Goal: Task Accomplishment & Management: Manage account settings

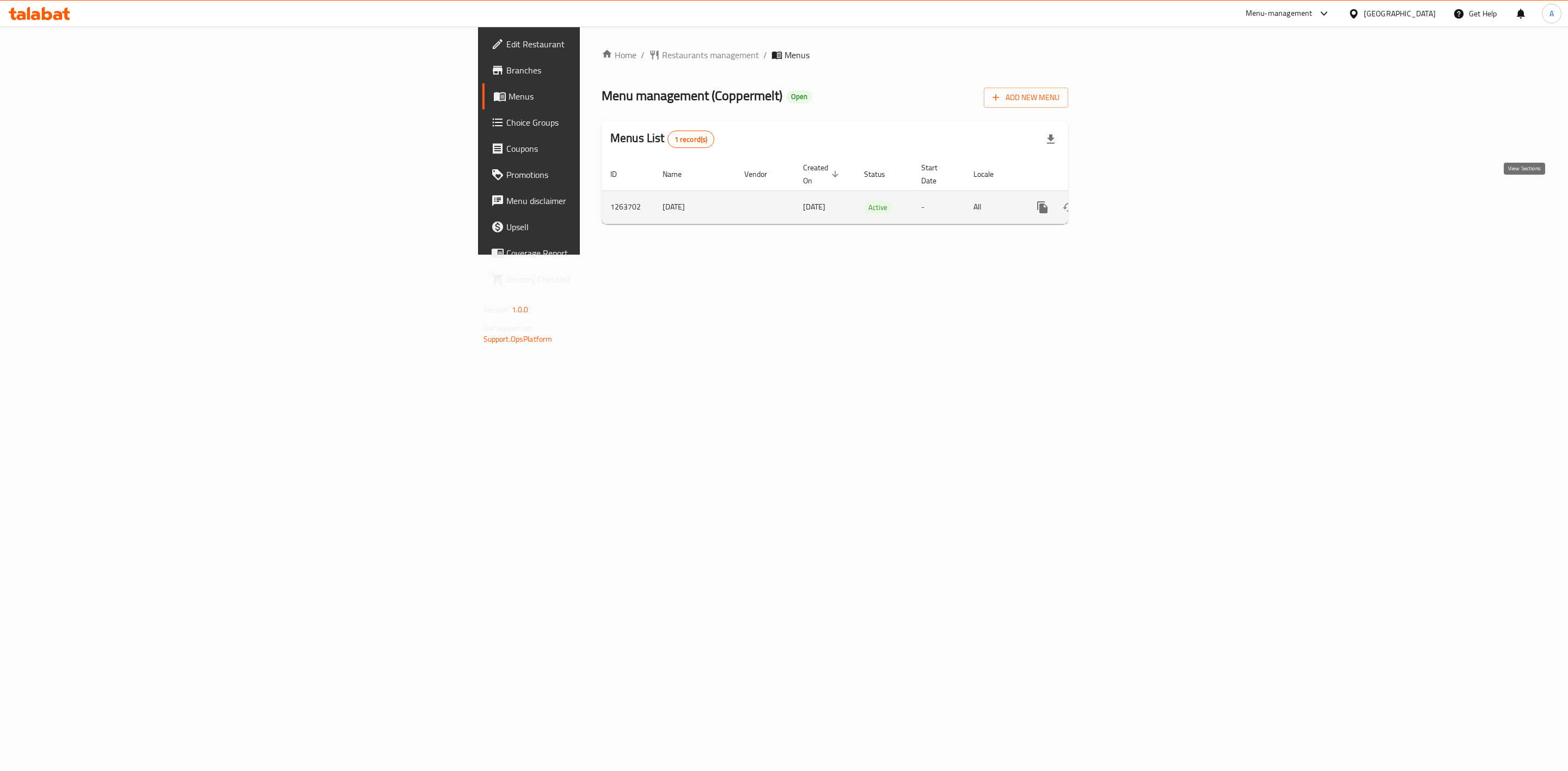
click at [1134, 198] on link "enhanced table" at bounding box center [1121, 207] width 26 height 26
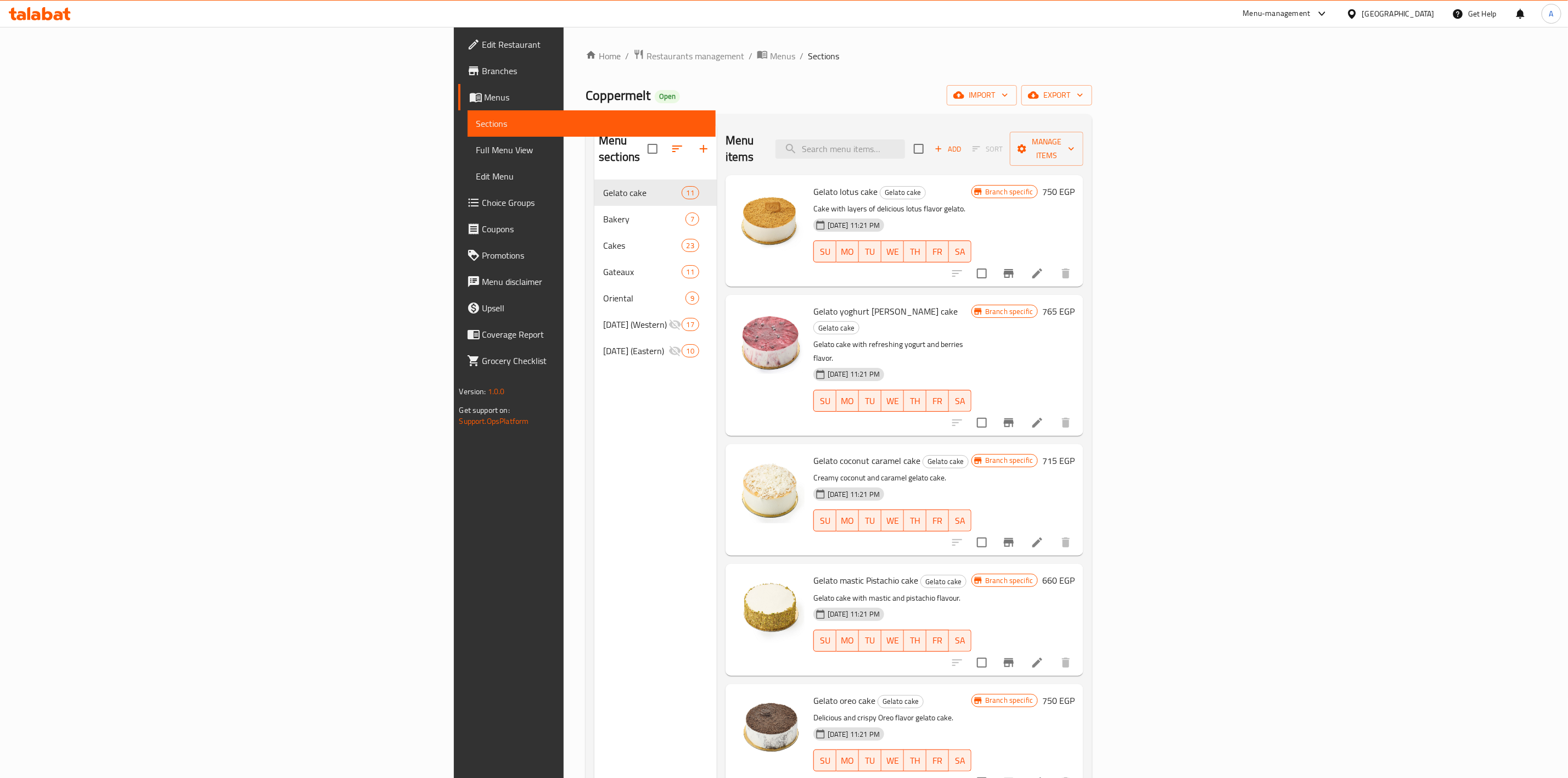
click at [1049, 115] on div "Menu sections Gelato cake 11 Bakery 7 Cakes 23 Gateaux 11 Oriental 9 [DATE] (We…" at bounding box center [839, 512] width 507 height 796
click at [770, 52] on span "Menus" at bounding box center [783, 55] width 25 height 13
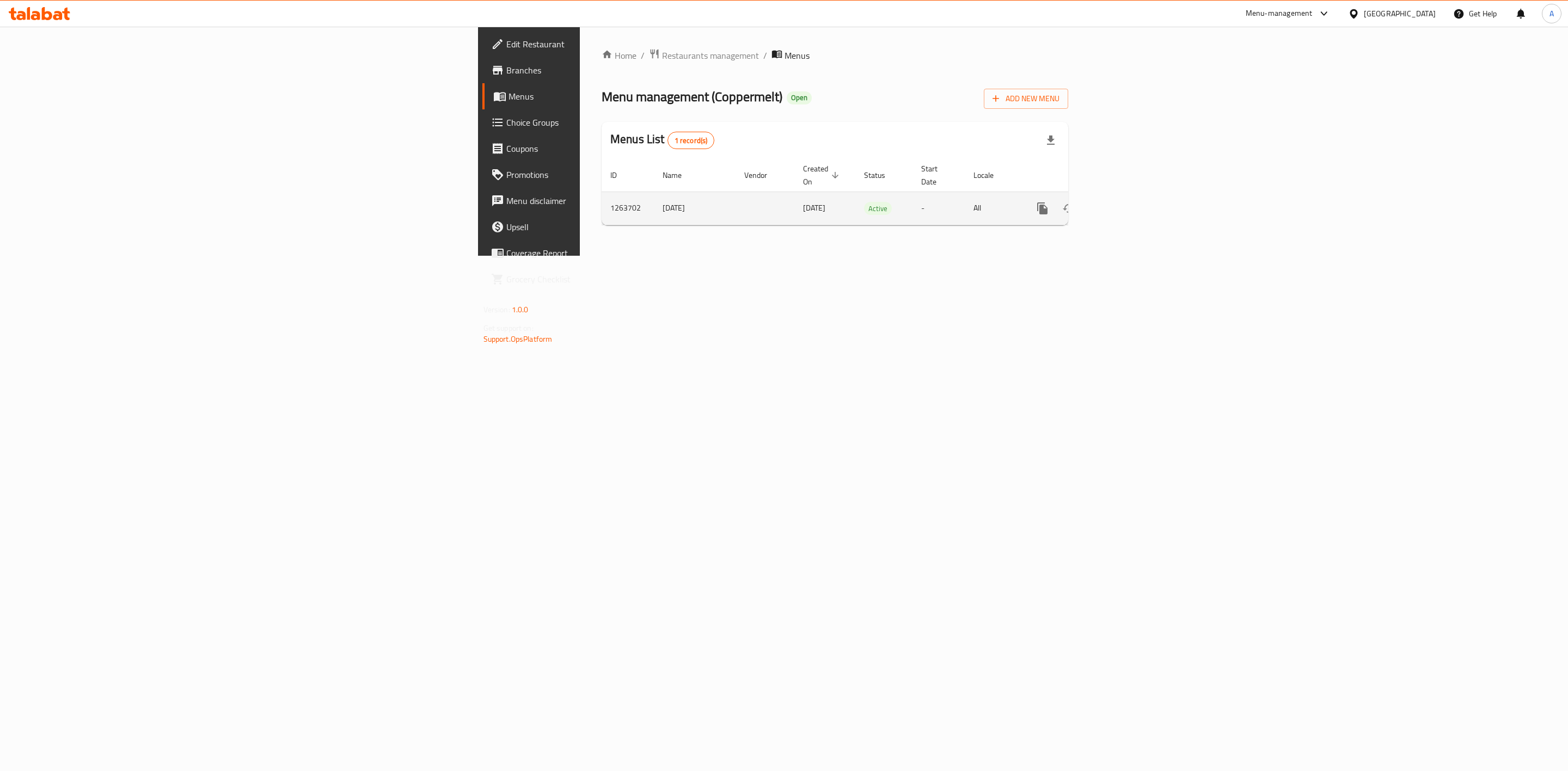
click at [602, 194] on td "1263702" at bounding box center [627, 208] width 52 height 33
copy td "1263702"
click at [1063, 256] on div "Home / Restaurants management / Menus Menu management ( Coppermelt ) Open Add N…" at bounding box center [835, 141] width 510 height 229
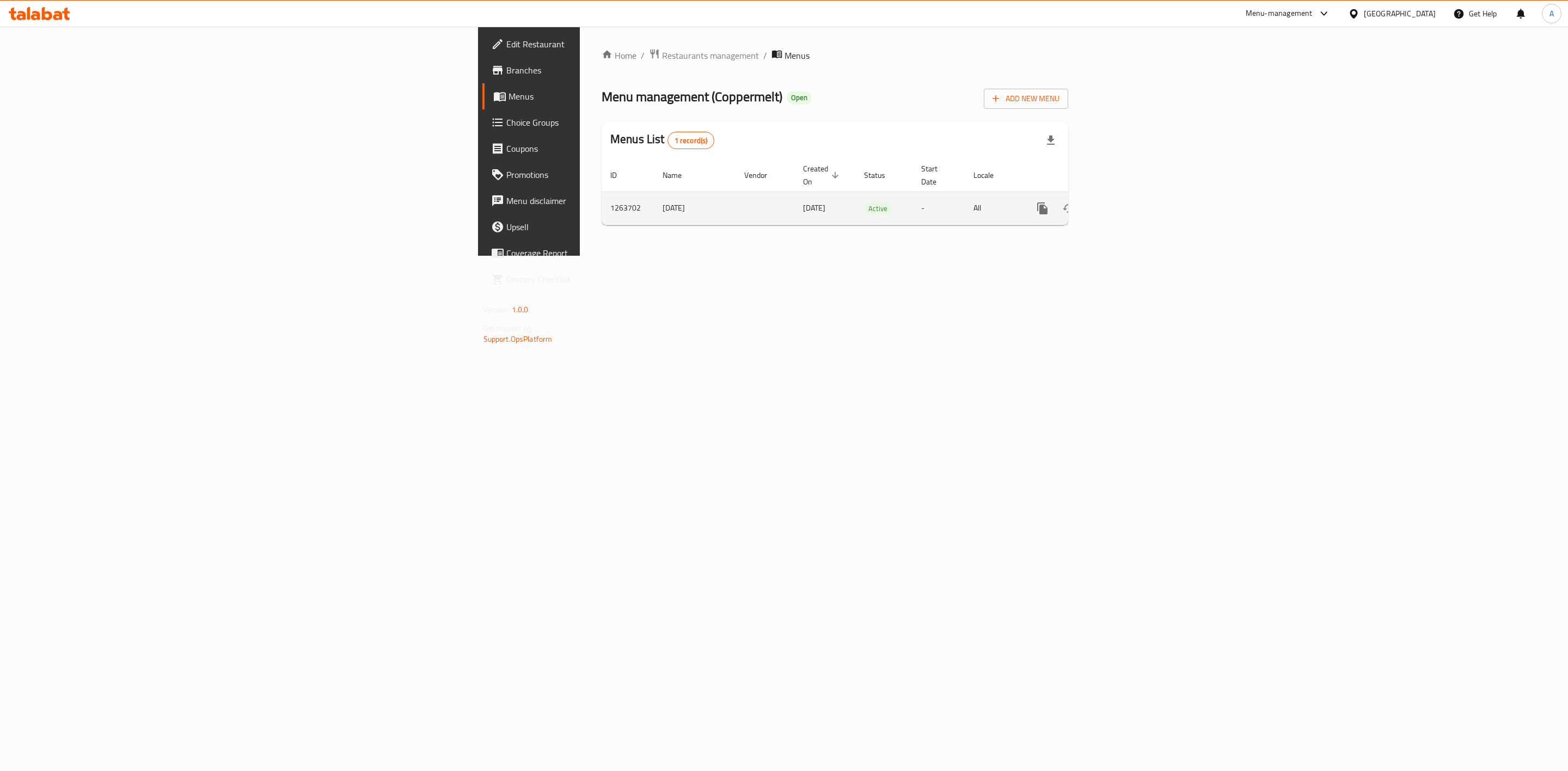
click at [602, 193] on td "1263702" at bounding box center [627, 208] width 52 height 33
copy td "1263702"
click at [1049, 237] on div "Home / Restaurants management / Menus Menu management ( Coppermelt ) Open Add N…" at bounding box center [835, 141] width 510 height 229
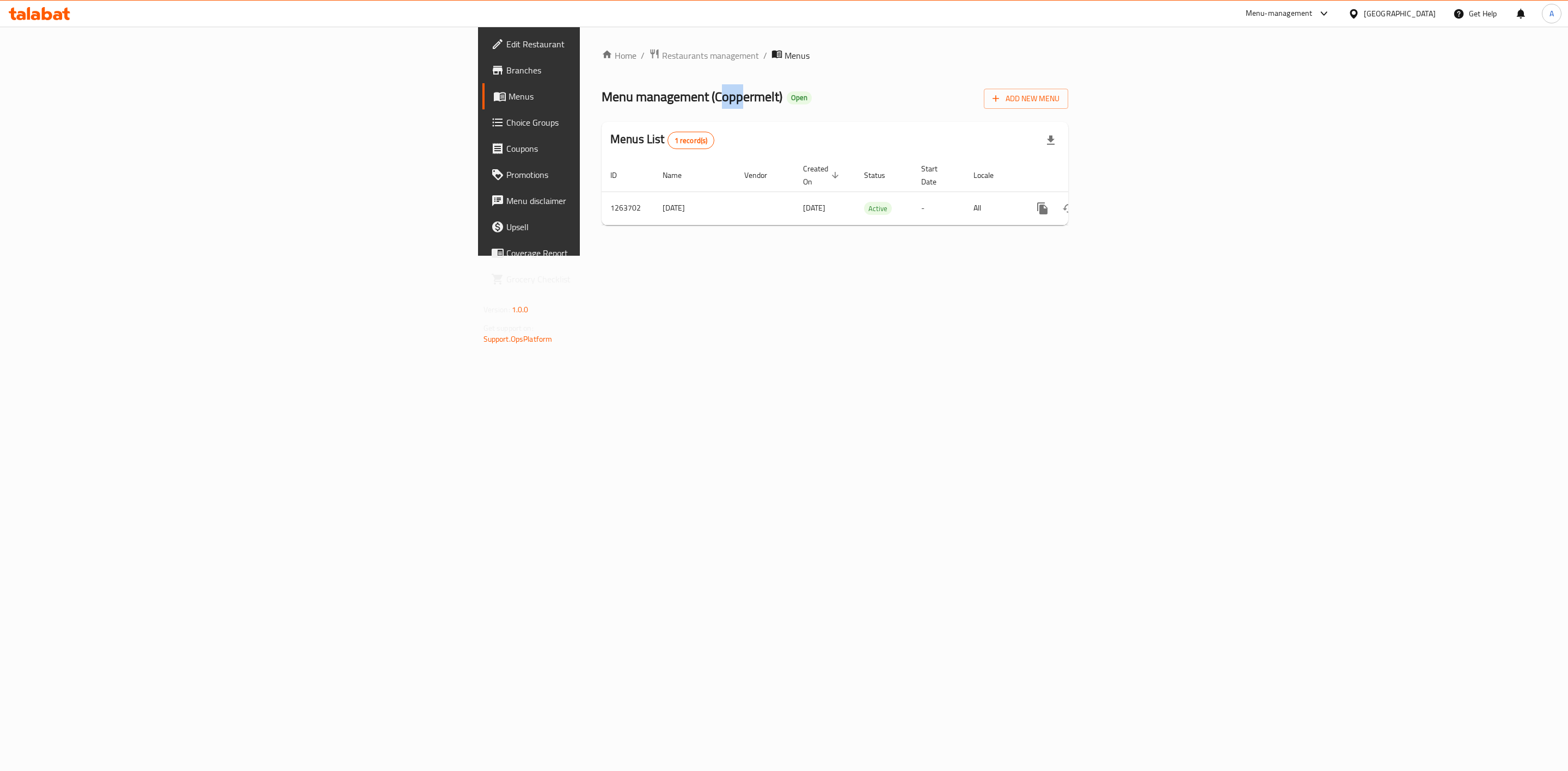
drag, startPoint x: 401, startPoint y: 104, endPoint x: 423, endPoint y: 100, distance: 22.4
click at [602, 100] on span "Menu management ( Coppermelt )" at bounding box center [692, 96] width 181 height 24
click at [602, 92] on span "Menu management ( Coppermelt )" at bounding box center [692, 96] width 181 height 24
click at [602, 93] on span "Menu management ( Coppermelt )" at bounding box center [692, 96] width 181 height 24
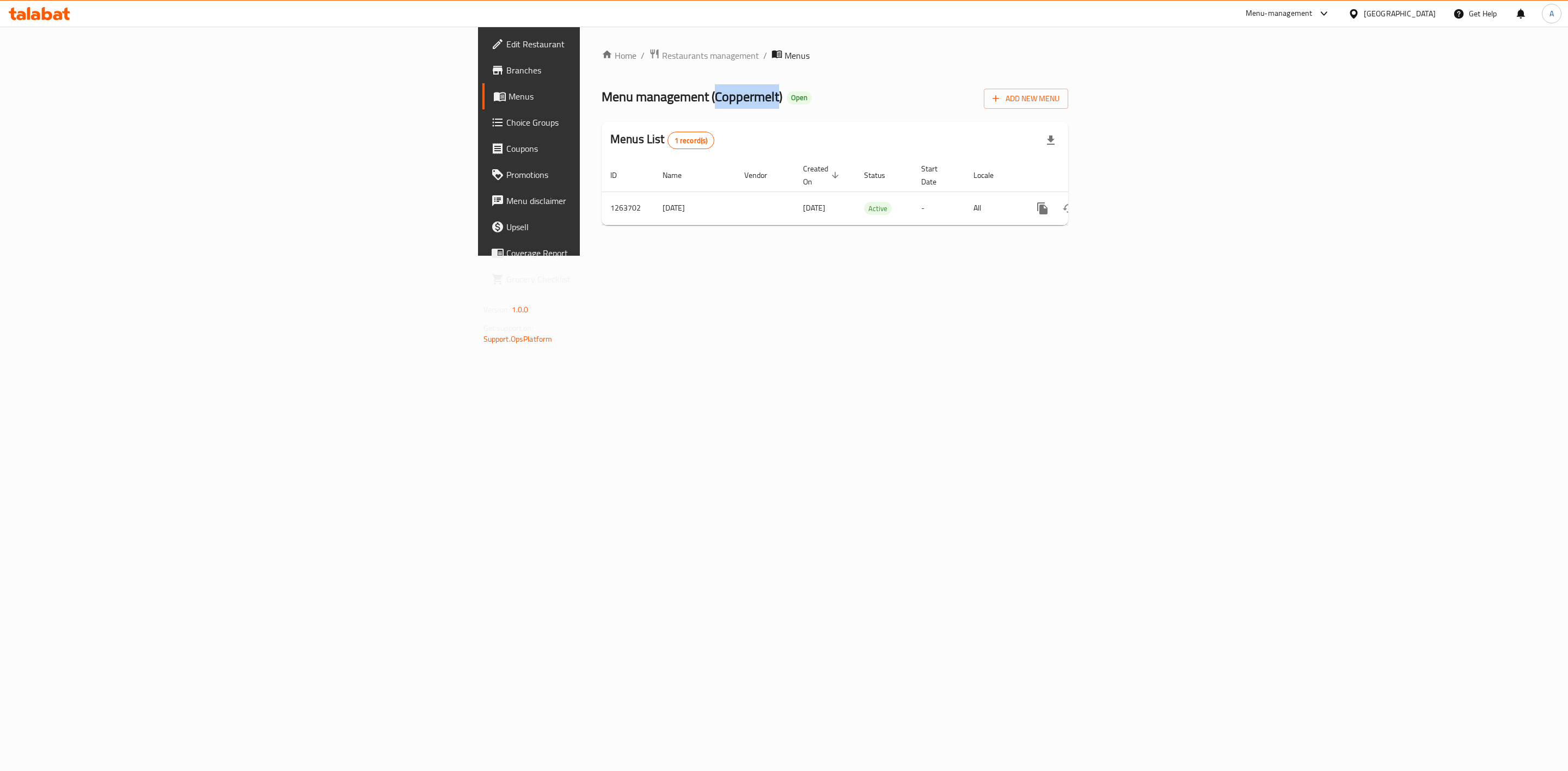
drag, startPoint x: 397, startPoint y: 95, endPoint x: 460, endPoint y: 101, distance: 63.3
click at [602, 101] on span "Menu management ( Coppermelt )" at bounding box center [692, 96] width 181 height 24
copy span "Coppermelt"
click at [977, 256] on div "Home / Restaurants management / Menus Menu management ( Coppermelt ) Open Add N…" at bounding box center [835, 141] width 510 height 229
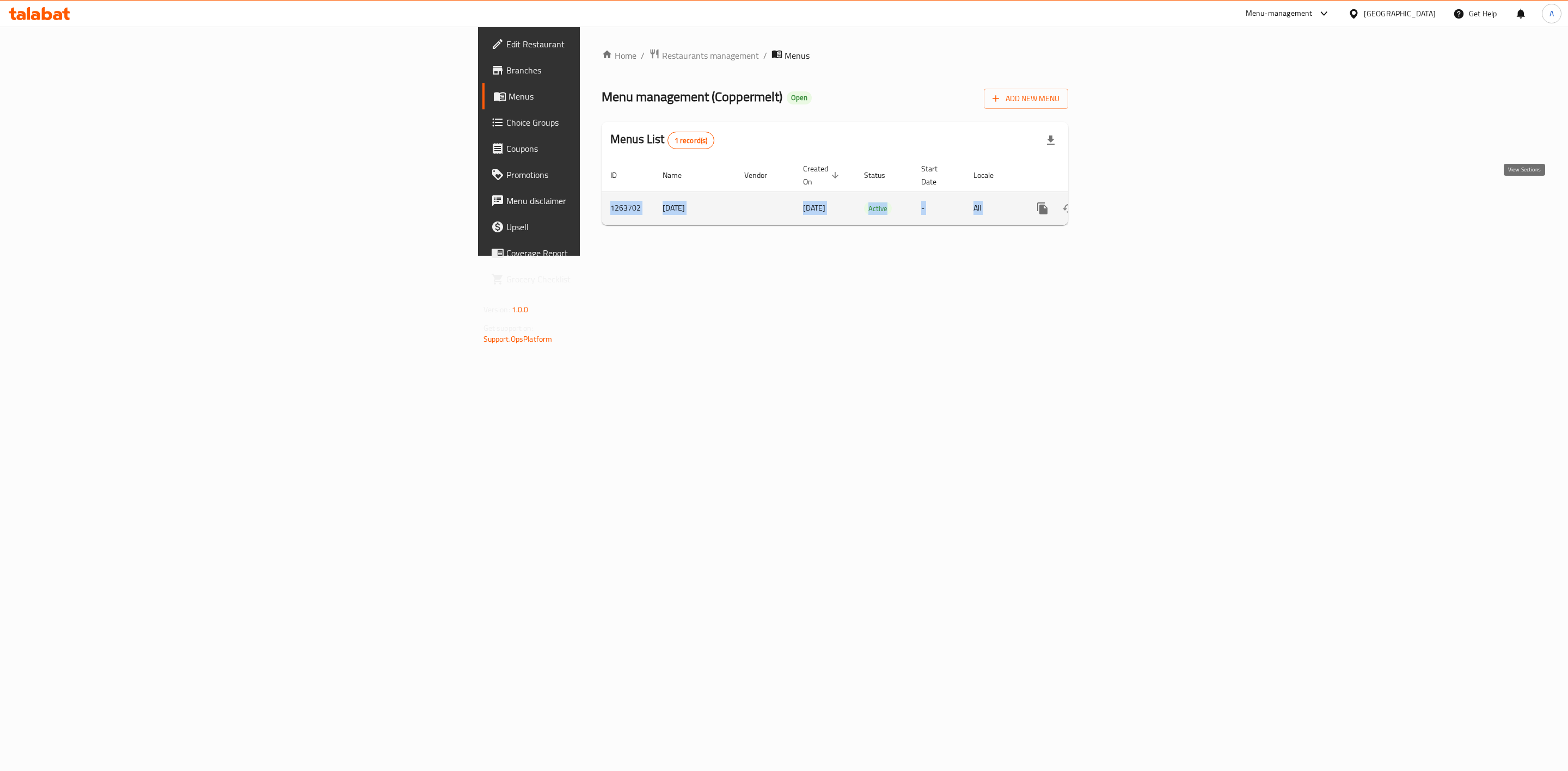
click at [1127, 202] on icon "enhanced table" at bounding box center [1121, 208] width 13 height 13
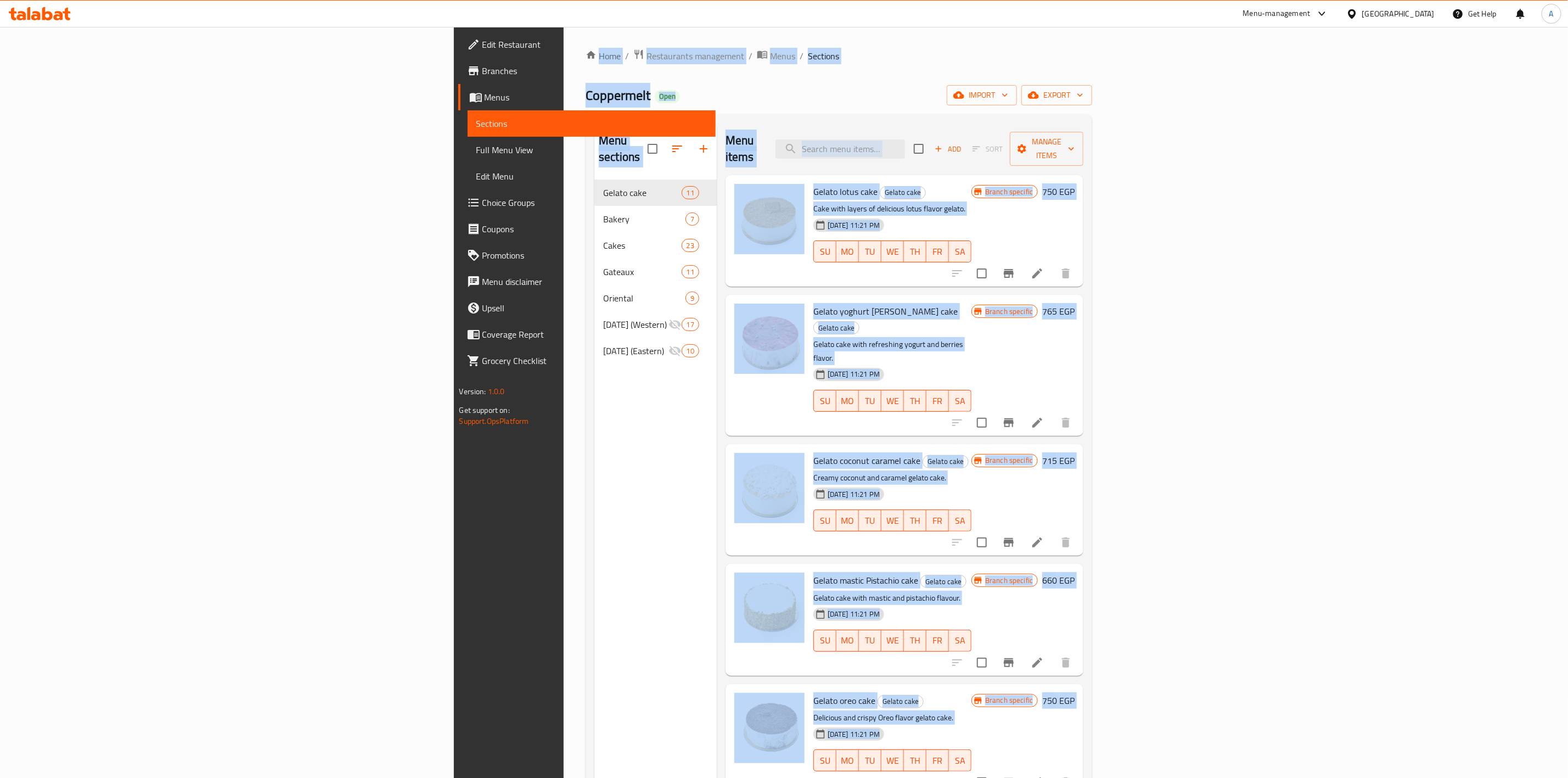
click at [1092, 81] on div "Home / Restaurants management / Menus / Sections Coppermelt Open import export …" at bounding box center [839, 480] width 507 height 861
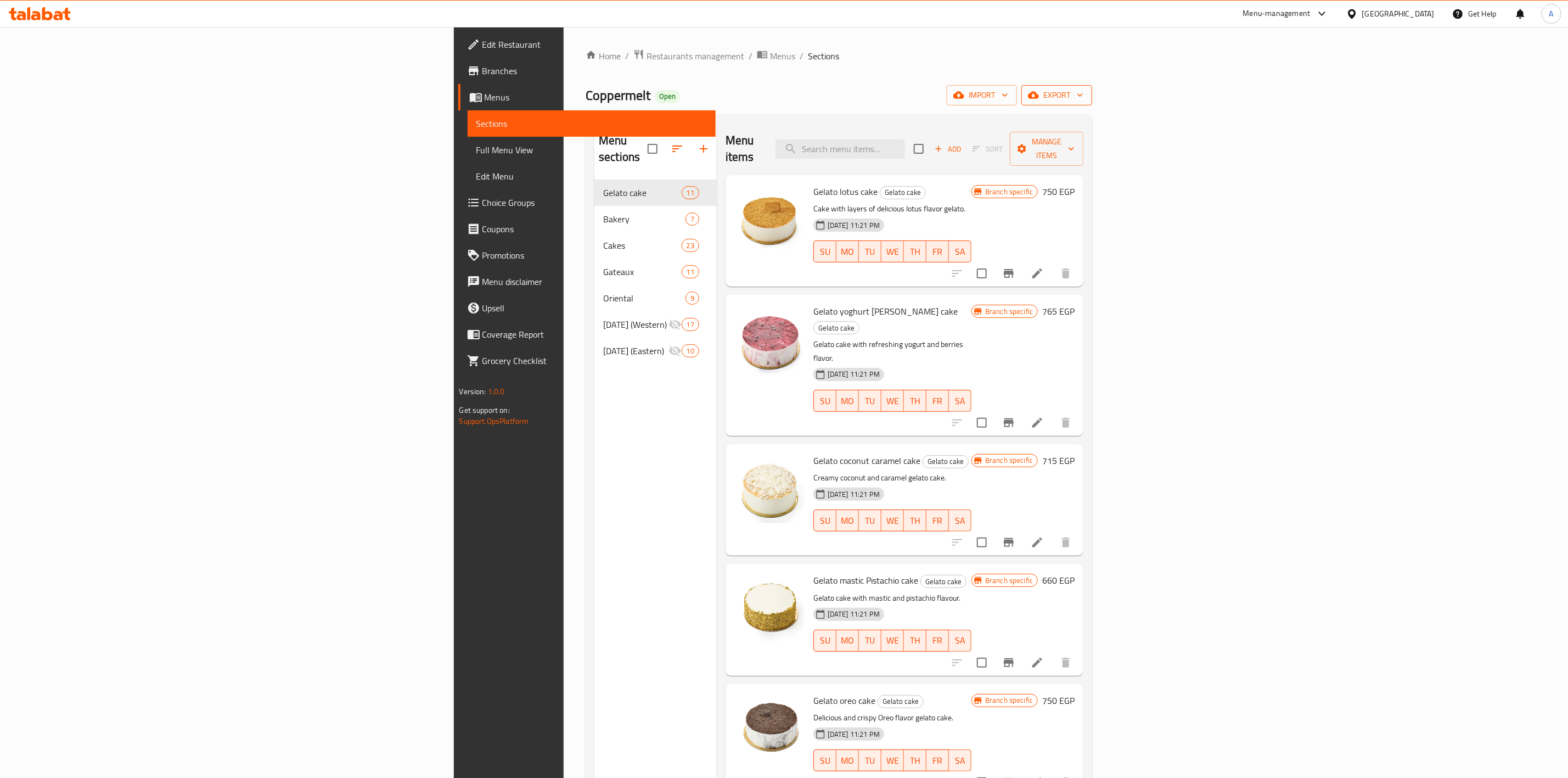
click at [1084, 94] on span "export" at bounding box center [1057, 95] width 53 height 14
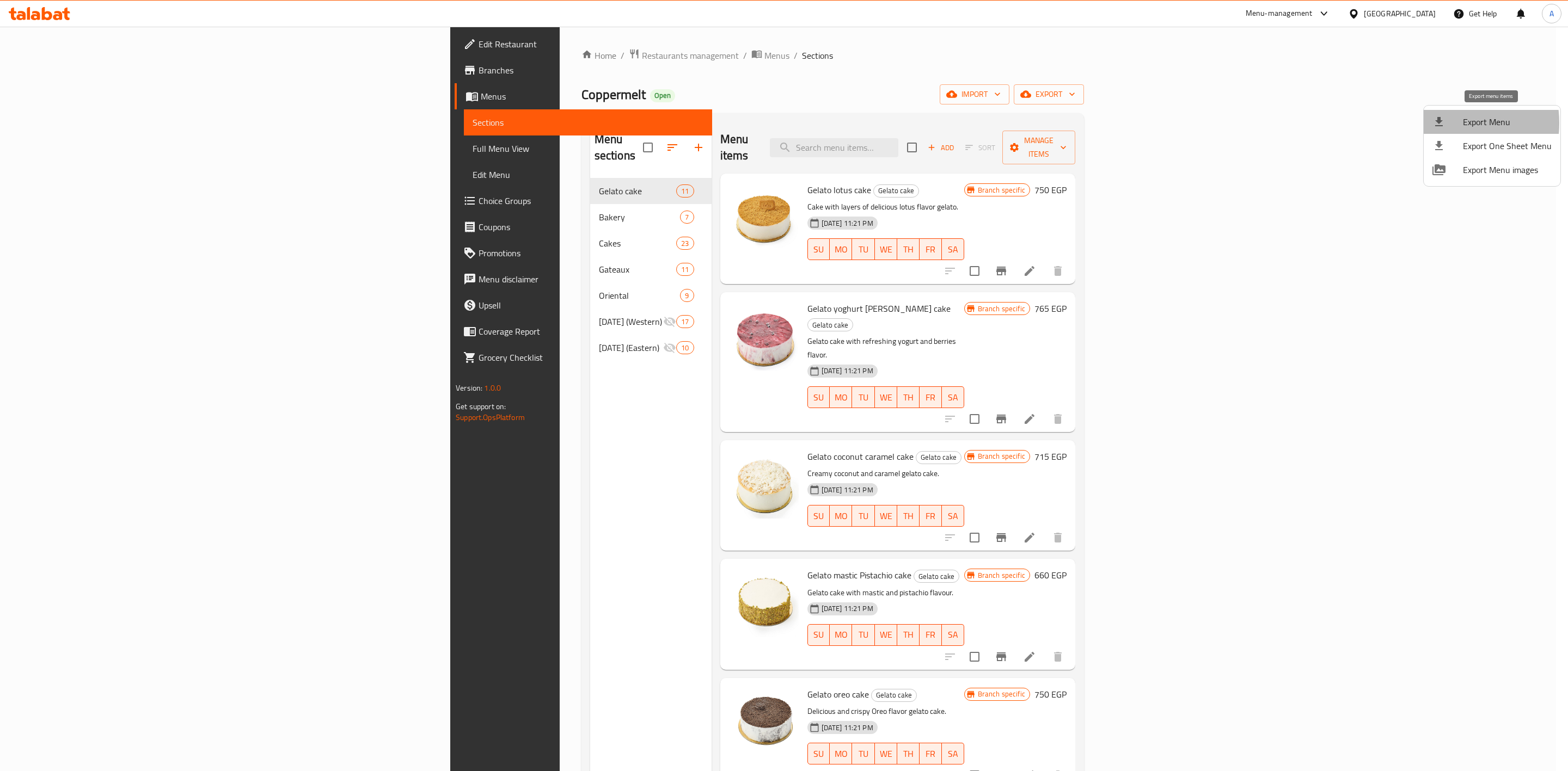
click at [1442, 123] on icon at bounding box center [1438, 122] width 13 height 13
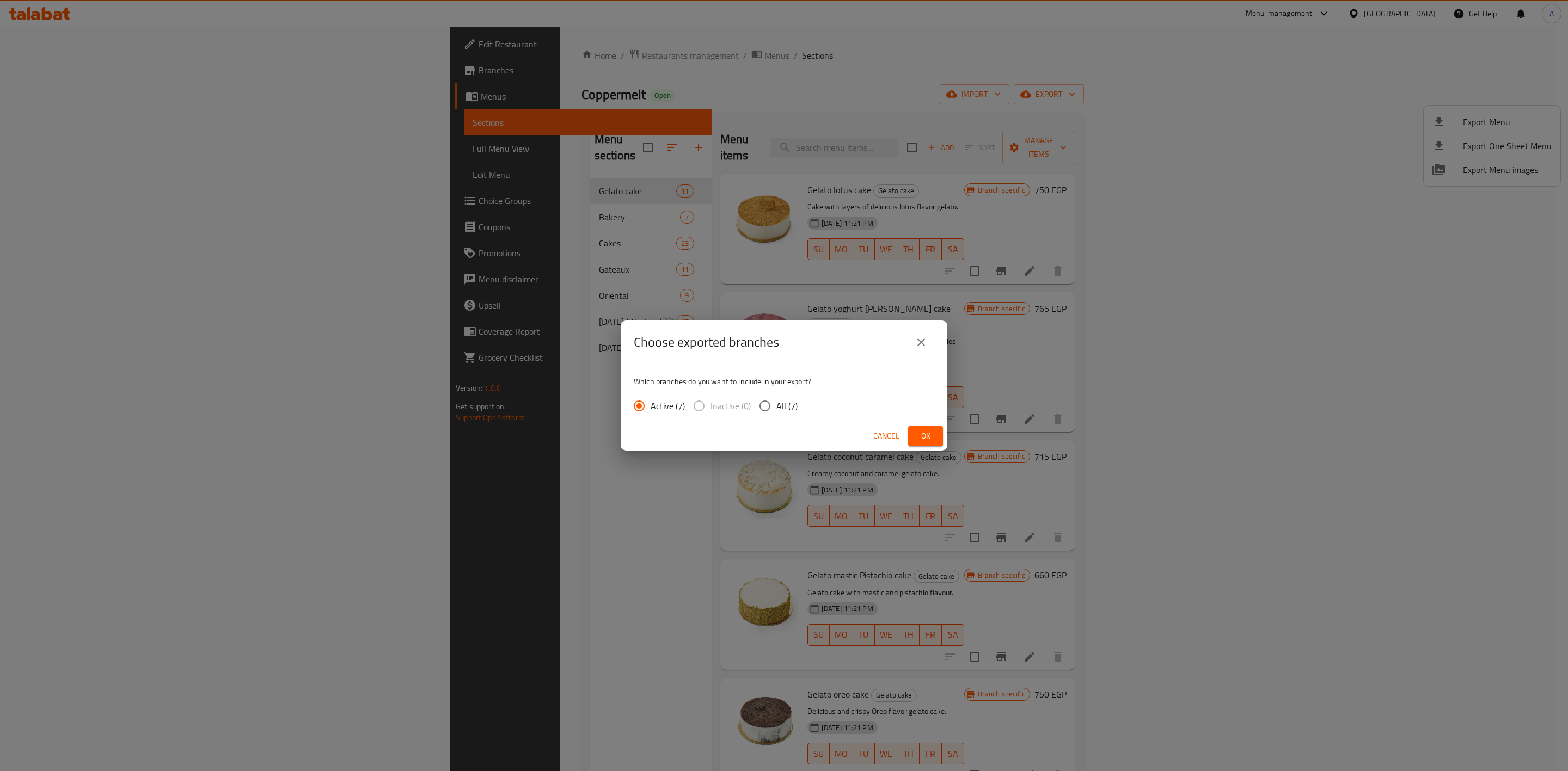
click at [758, 401] on input "All (7)" at bounding box center [765, 406] width 23 height 23
radio input "true"
click at [914, 429] on button "Ok" at bounding box center [925, 436] width 35 height 20
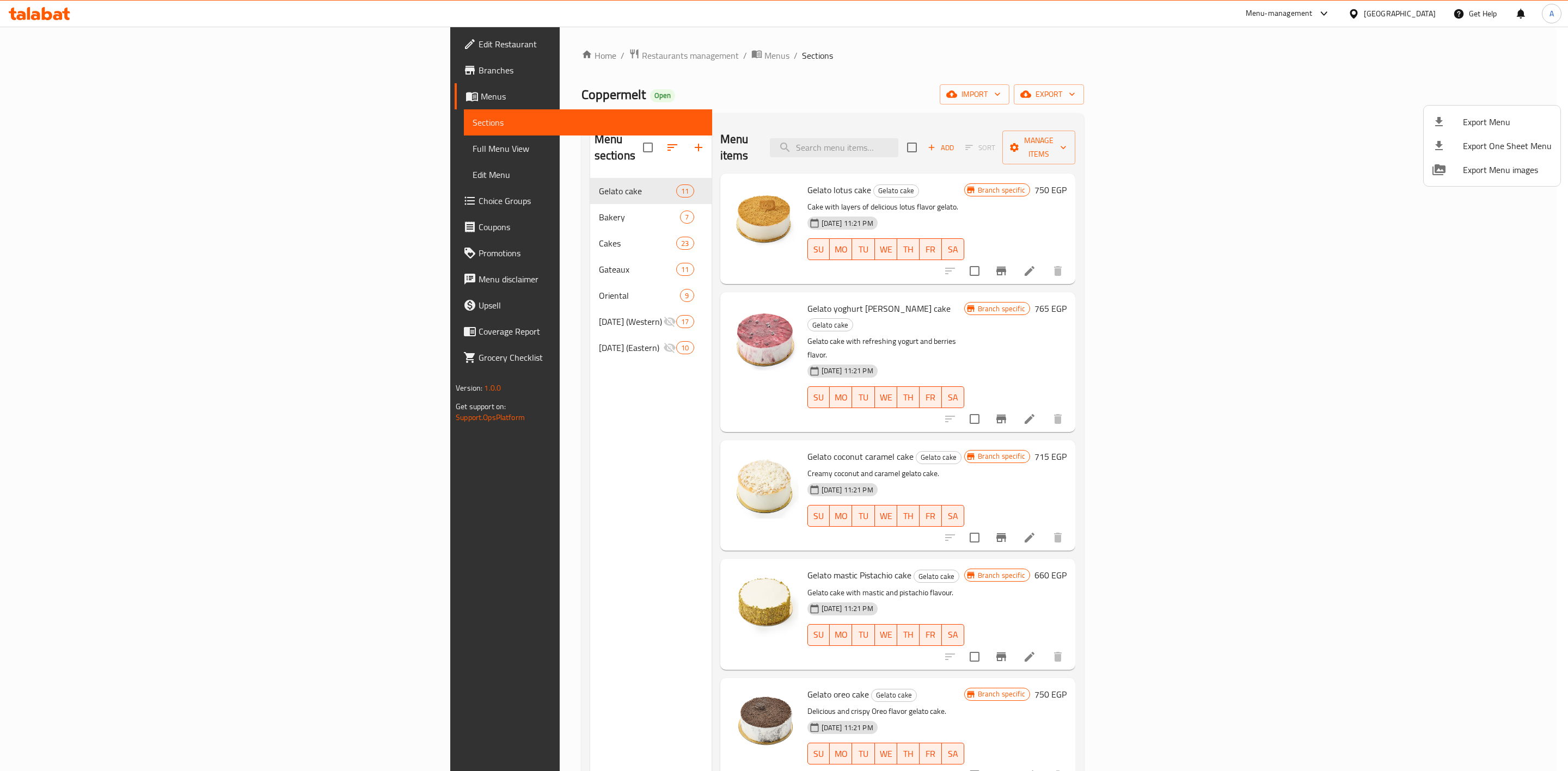
click at [836, 67] on div at bounding box center [784, 386] width 1568 height 771
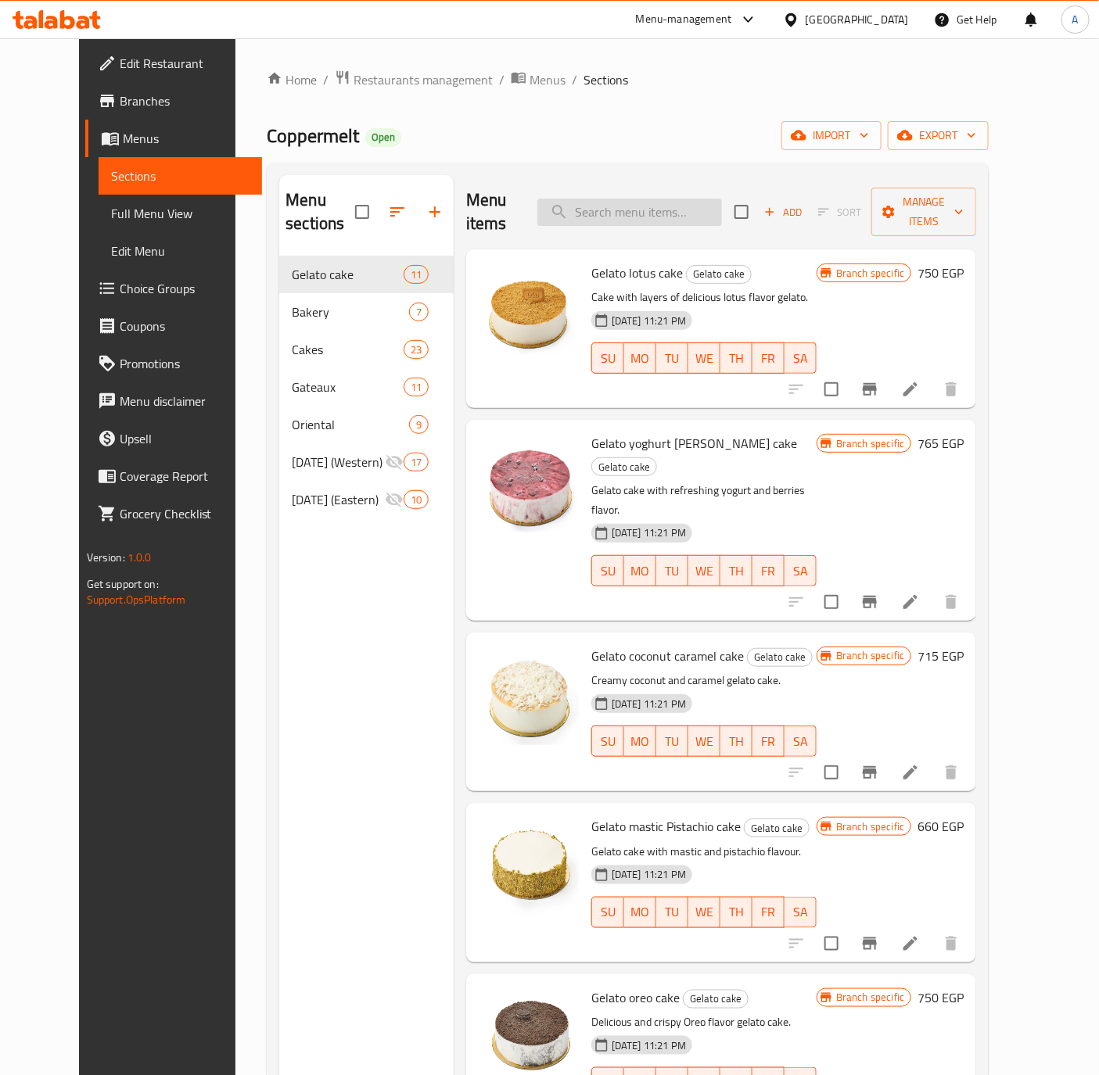
click at [645, 199] on input "search" at bounding box center [629, 212] width 185 height 27
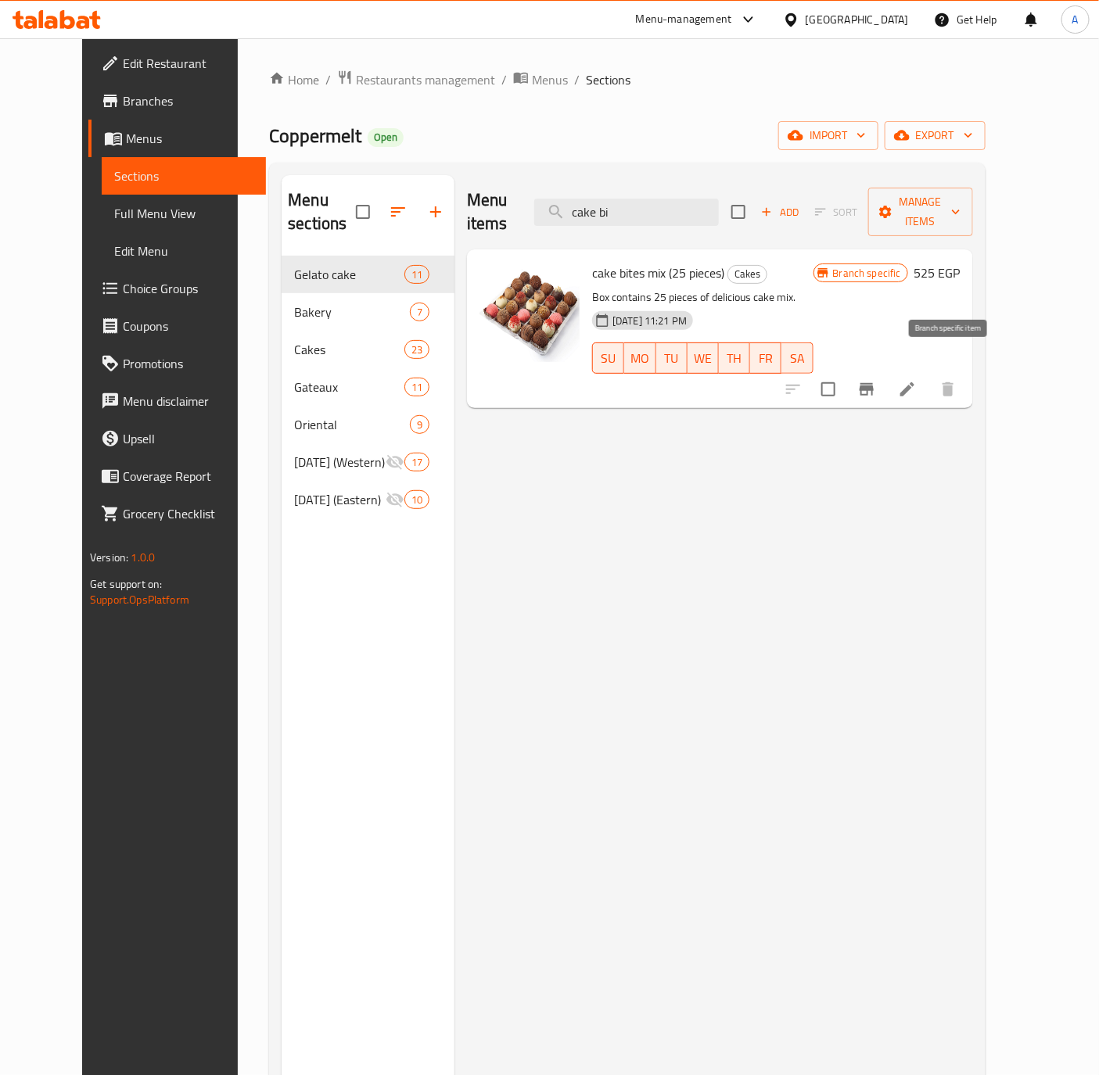
type input "cake bi"
click at [876, 380] on icon "Branch-specific-item" at bounding box center [866, 389] width 19 height 19
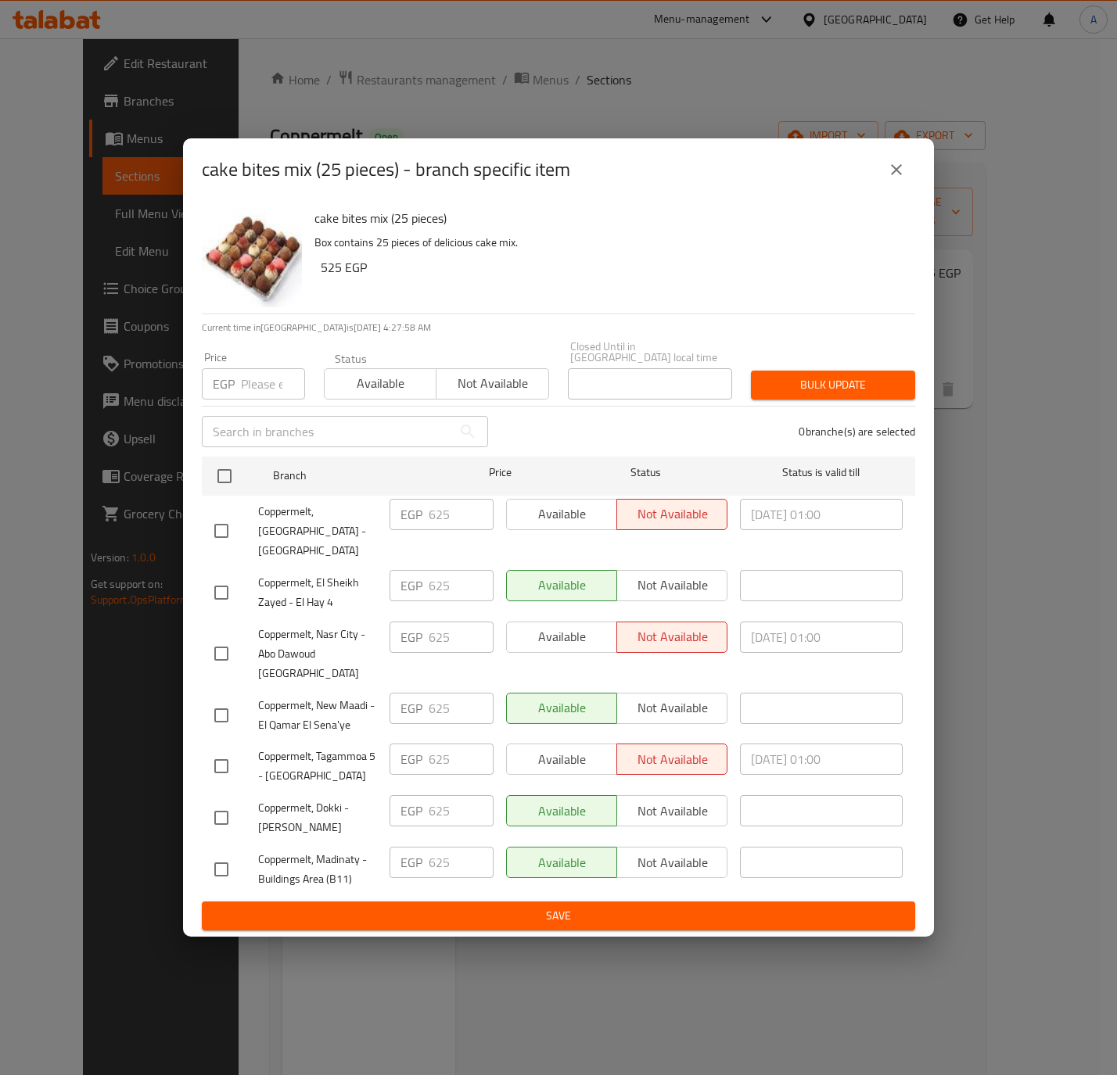
click at [890, 179] on icon "close" at bounding box center [896, 169] width 19 height 19
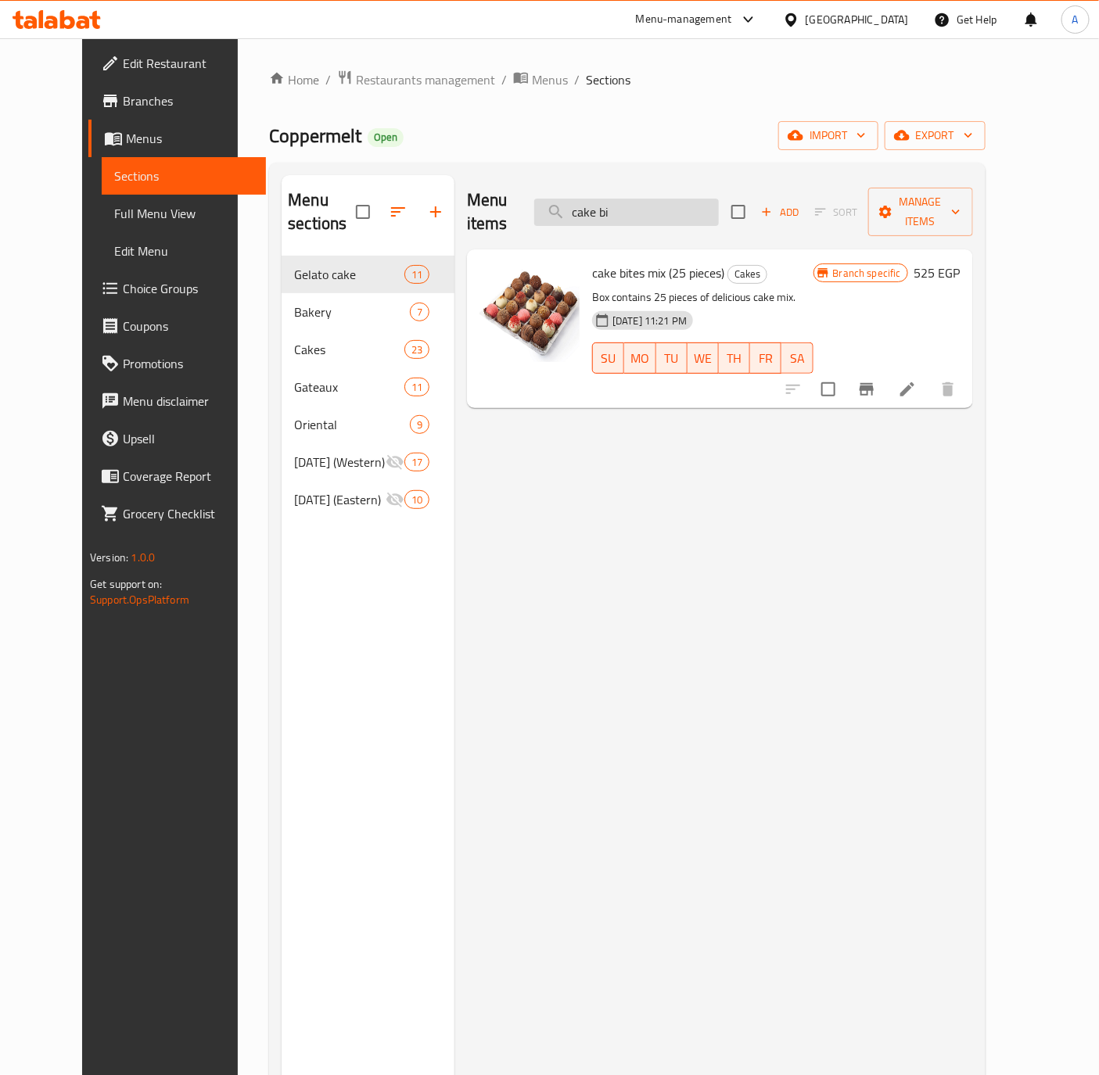
click at [665, 199] on input "cake bi" at bounding box center [626, 212] width 185 height 27
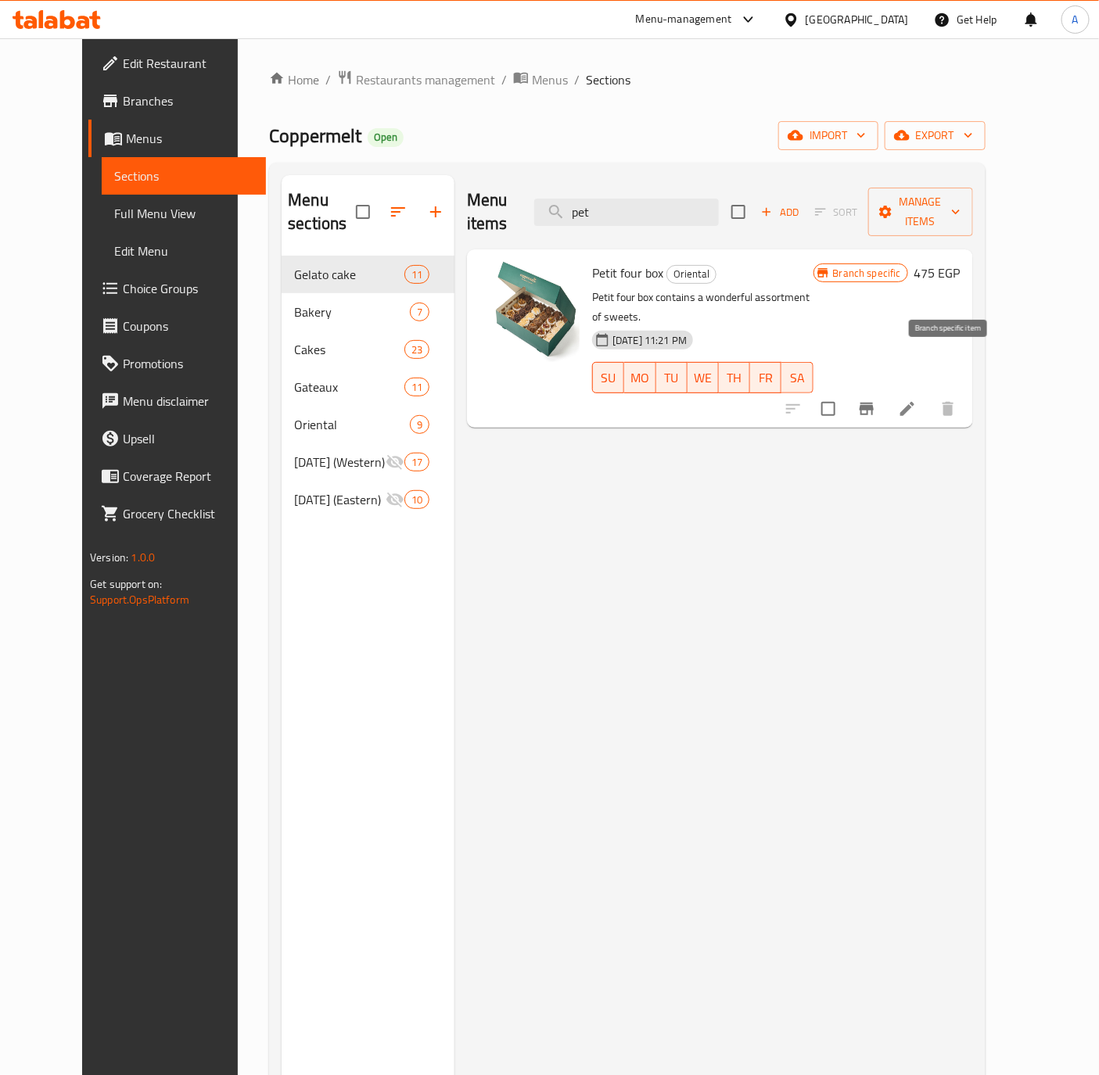
type input "pet"
click at [873, 403] on icon "Branch-specific-item" at bounding box center [866, 409] width 14 height 13
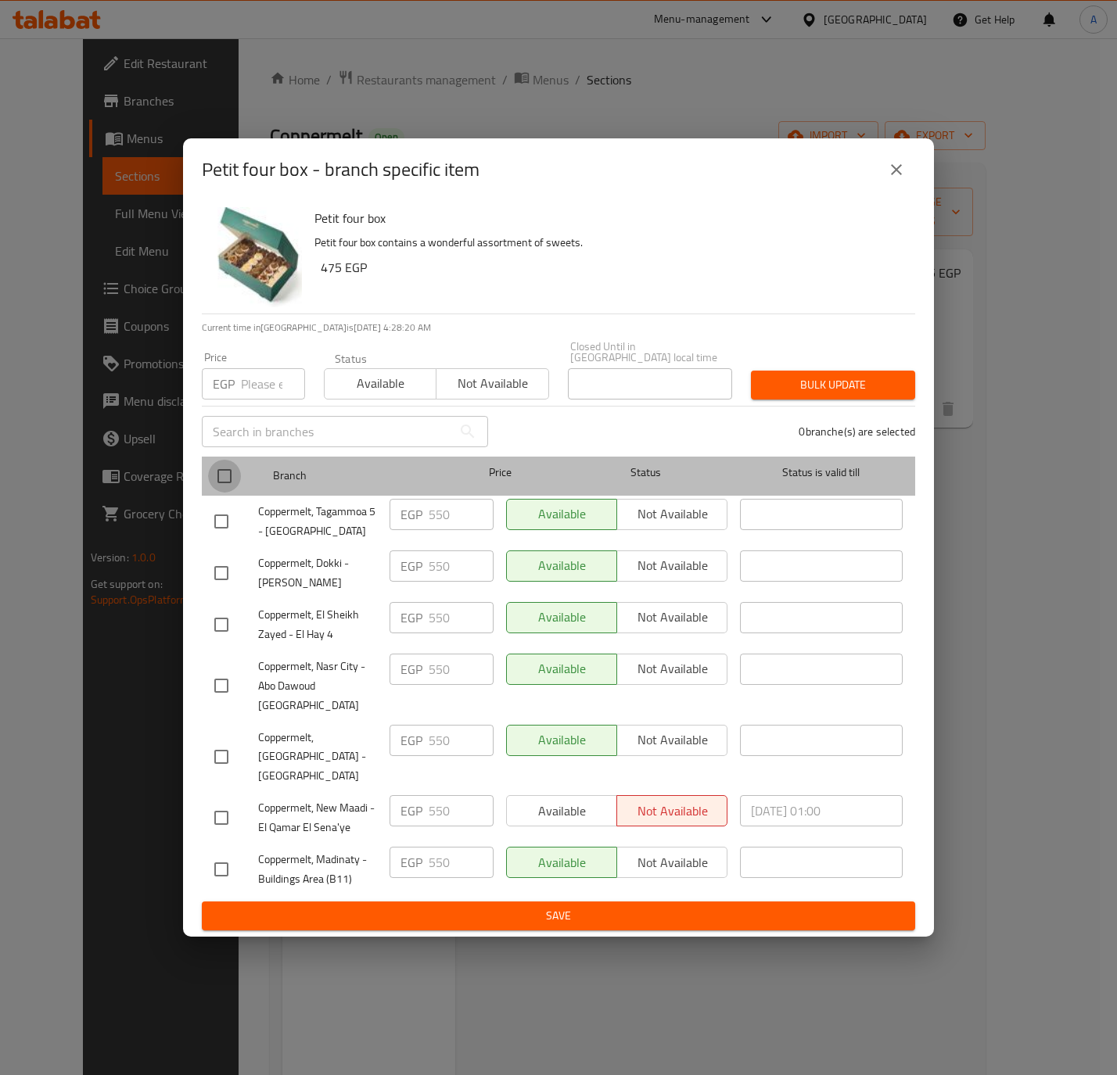
click at [221, 490] on input "checkbox" at bounding box center [224, 476] width 33 height 33
checkbox input "true"
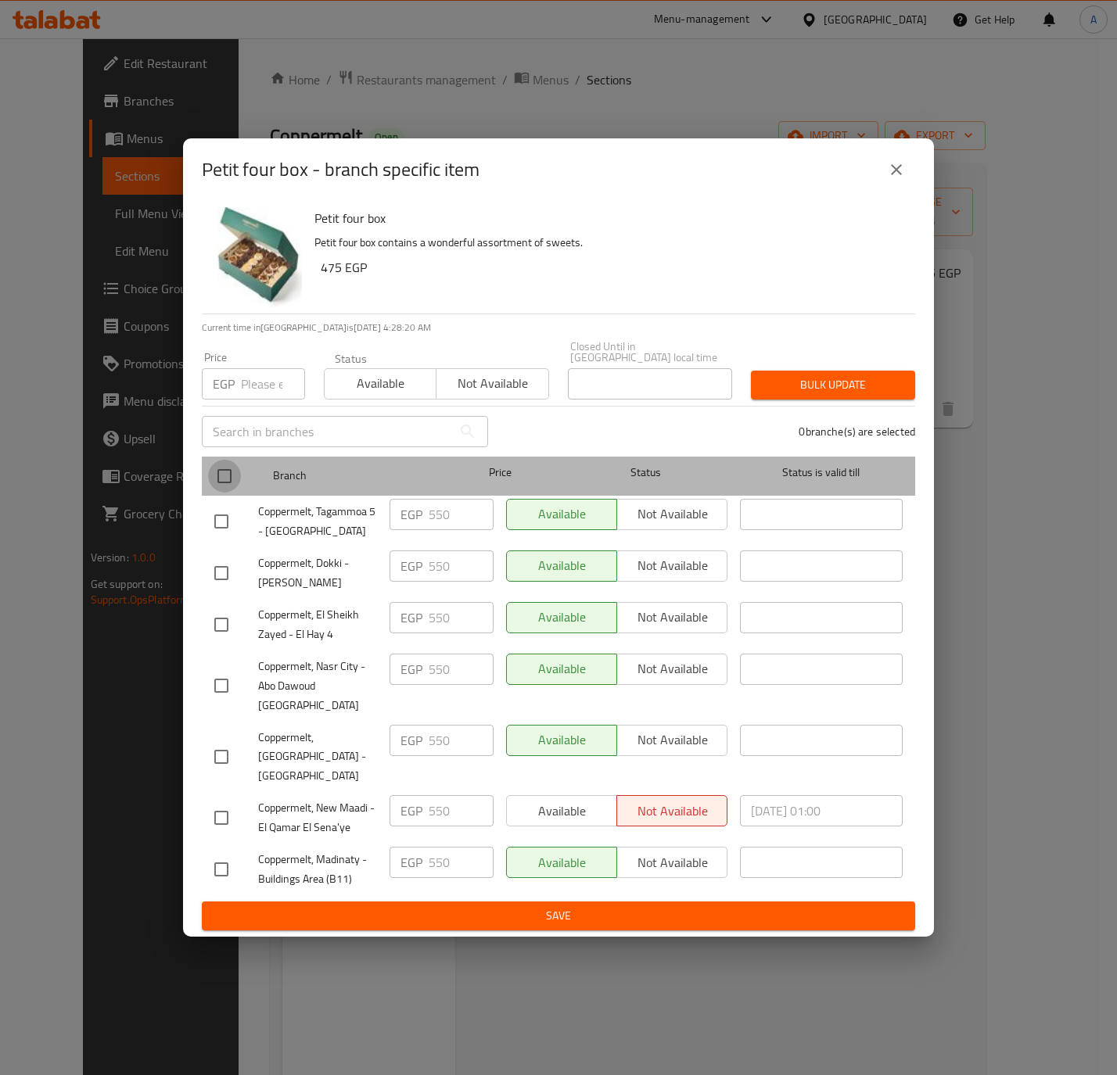
checkbox input "true"
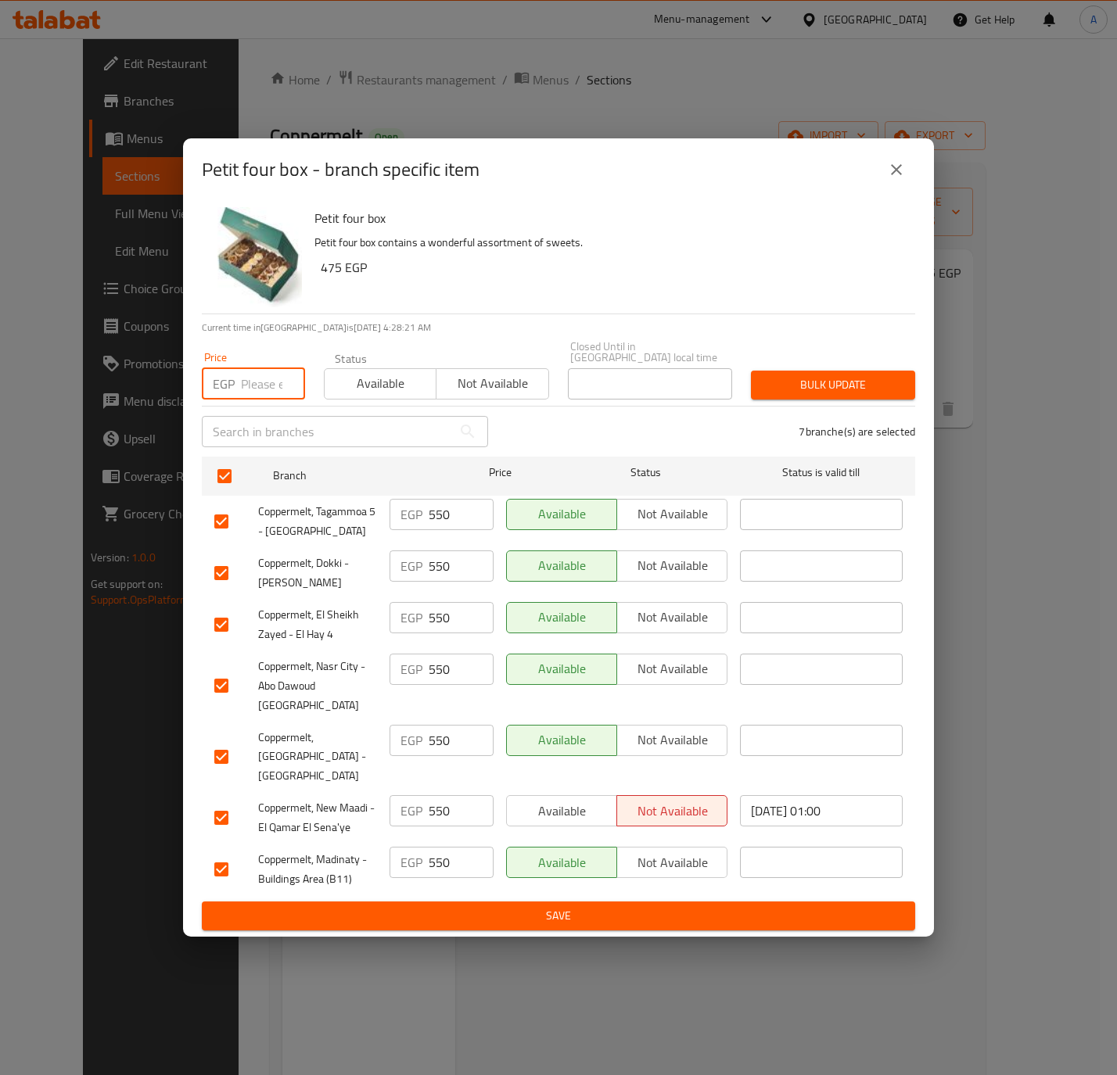
click at [253, 400] on input "number" at bounding box center [273, 383] width 64 height 31
type input "575"
click at [856, 387] on button "Bulk update" at bounding box center [833, 385] width 164 height 29
click at [856, 387] on div at bounding box center [558, 537] width 1117 height 1075
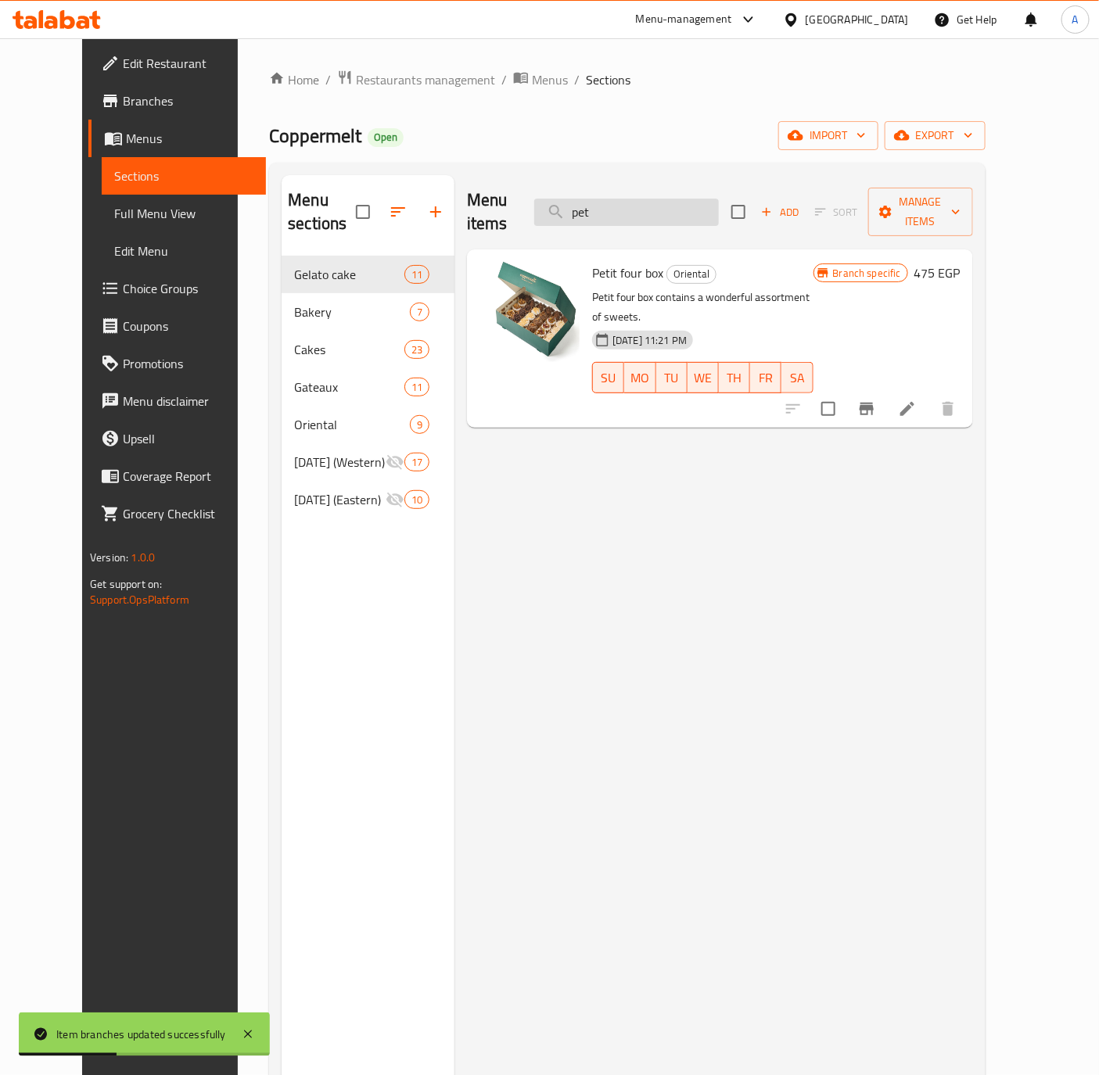
click at [678, 199] on input "pet" at bounding box center [626, 212] width 185 height 27
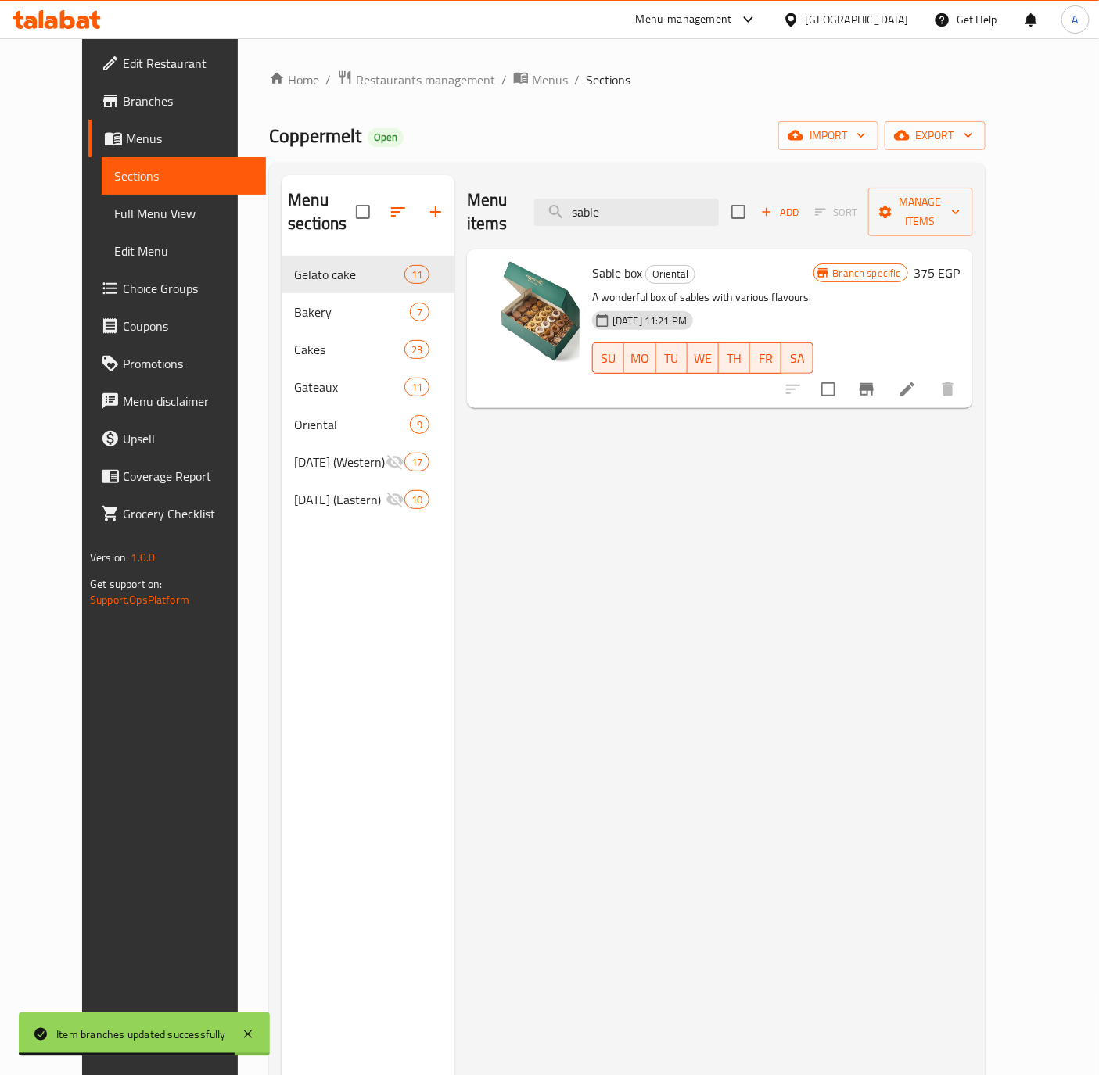
type input "sable"
click at [876, 380] on icon "Branch-specific-item" at bounding box center [866, 389] width 19 height 19
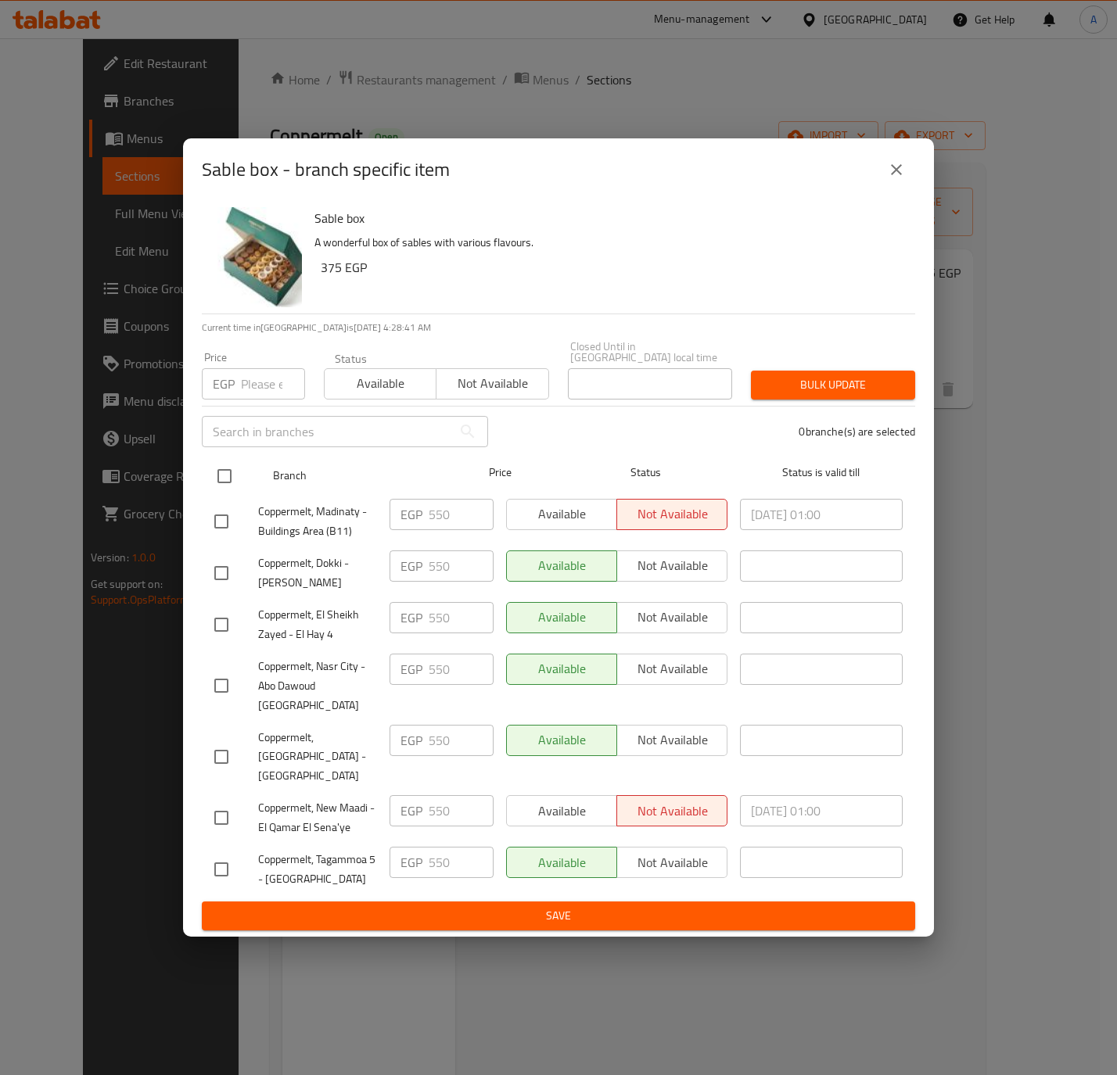
click at [221, 493] on input "checkbox" at bounding box center [224, 476] width 33 height 33
checkbox input "true"
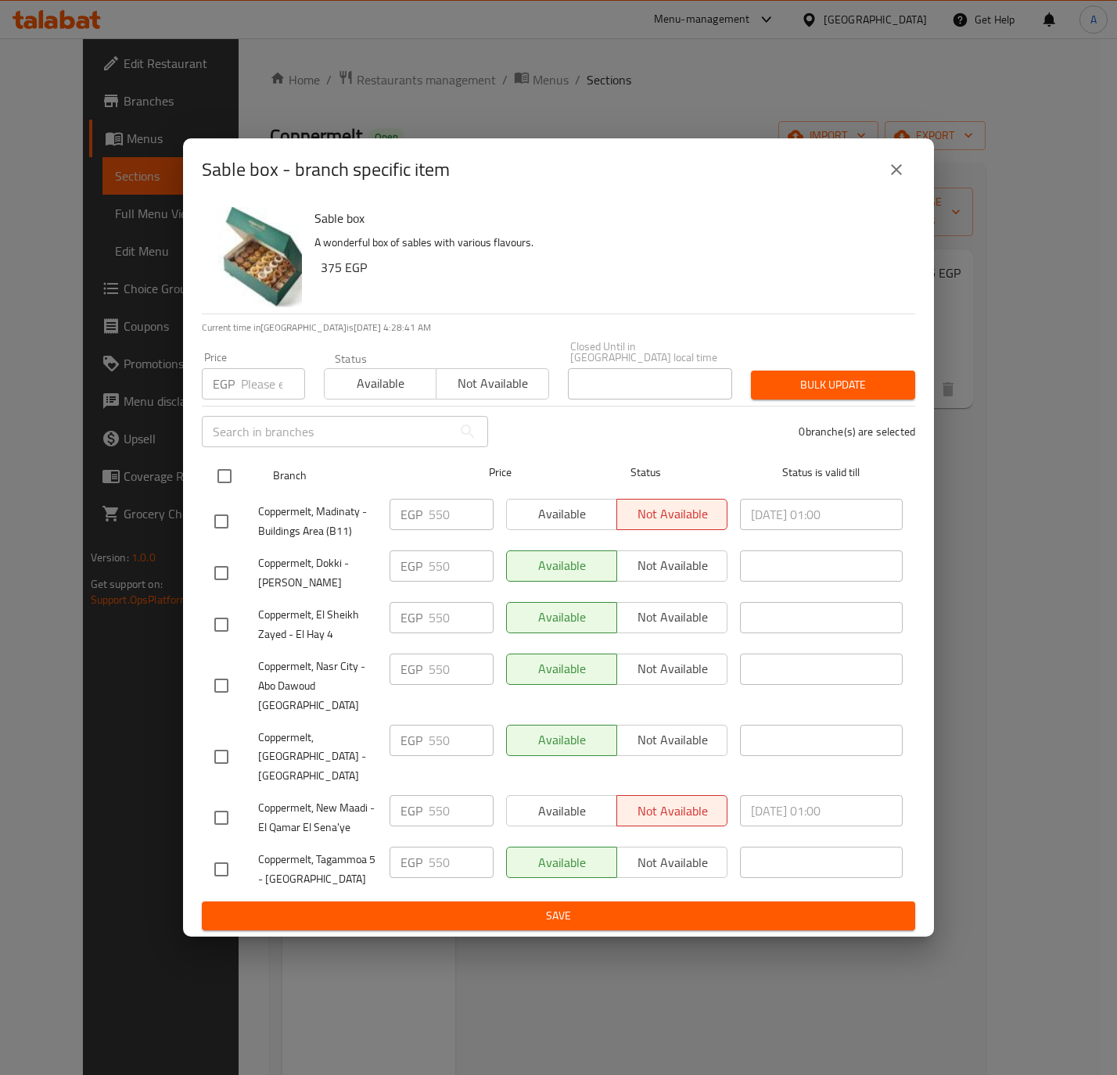
checkbox input "true"
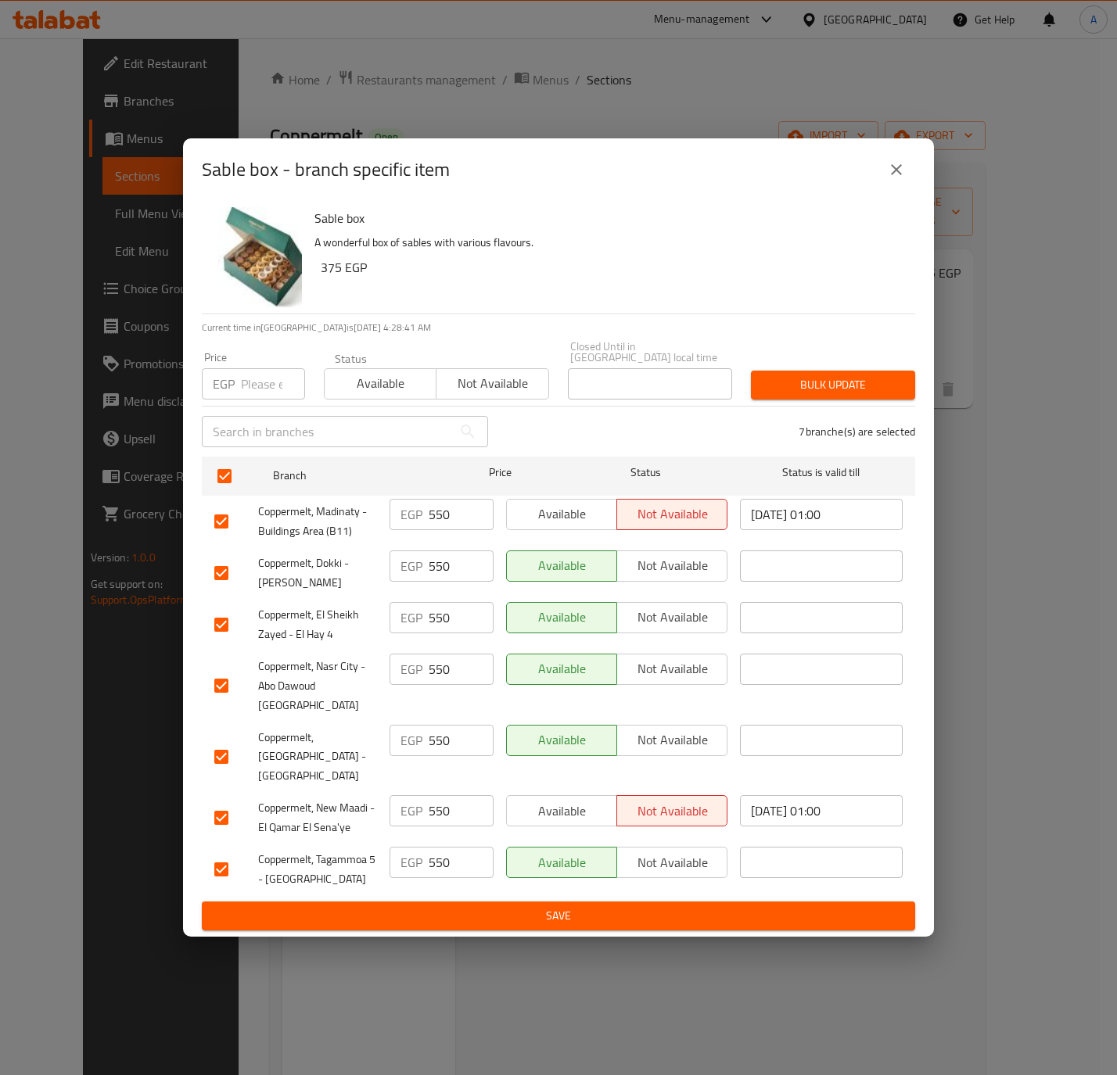
click at [270, 388] on input "number" at bounding box center [273, 383] width 64 height 31
type input "575"
click at [871, 395] on span "Bulk update" at bounding box center [832, 385] width 139 height 20
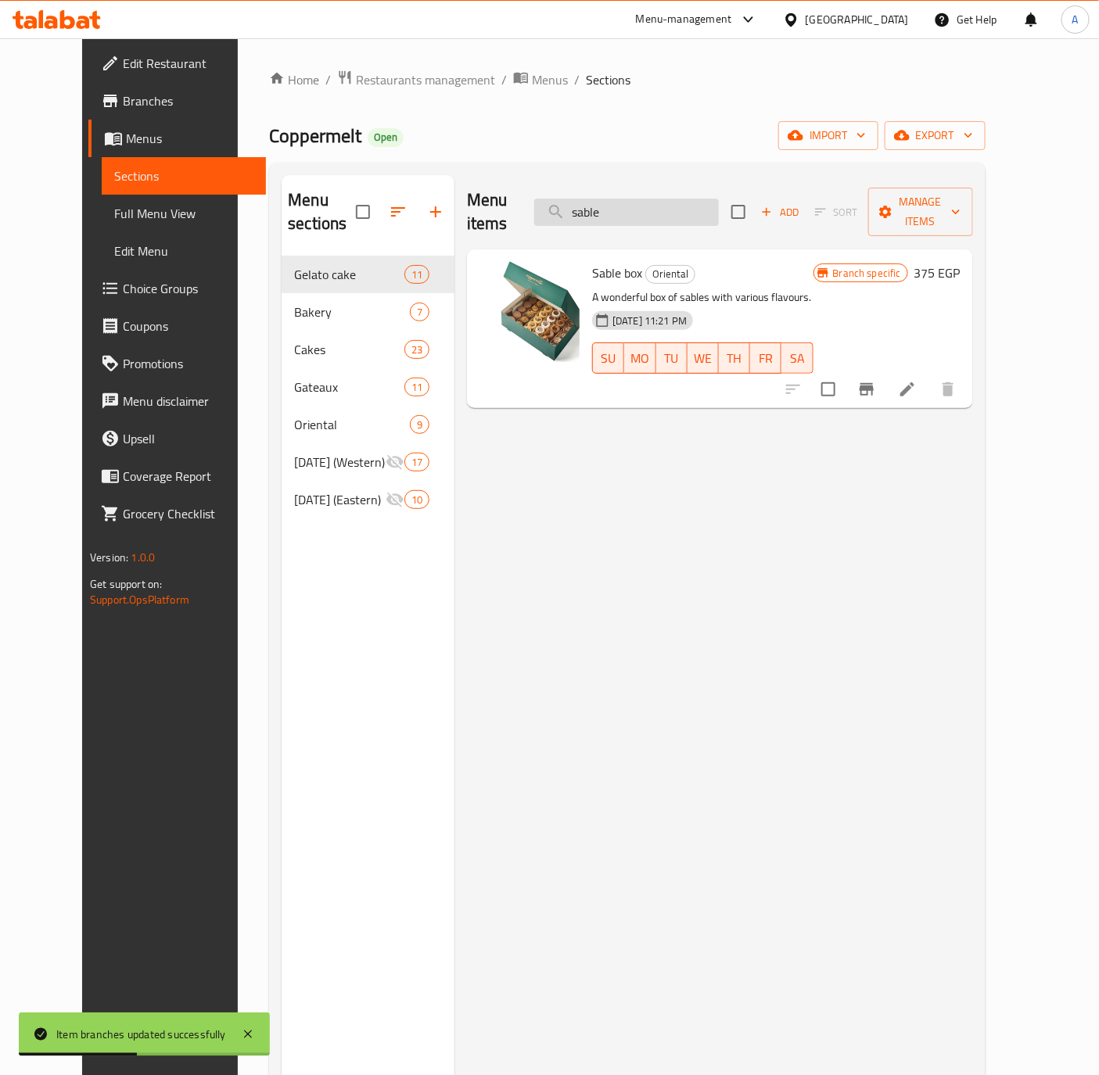
click at [645, 199] on input "sable" at bounding box center [626, 212] width 185 height 27
paste input "COOKIE DOUGH"
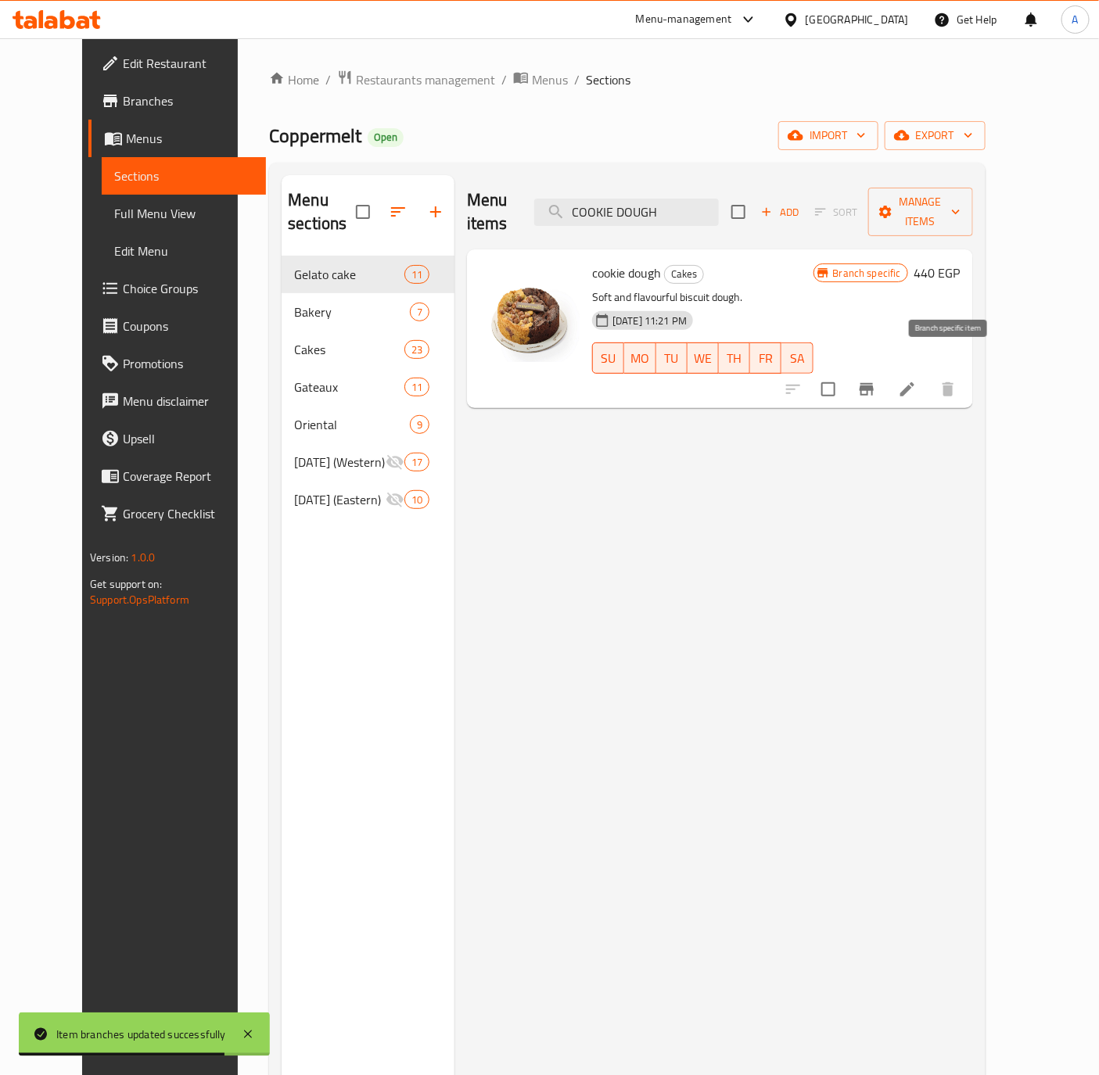
type input "COOKIE DOUGH"
click at [873, 383] on icon "Branch-specific-item" at bounding box center [866, 389] width 14 height 13
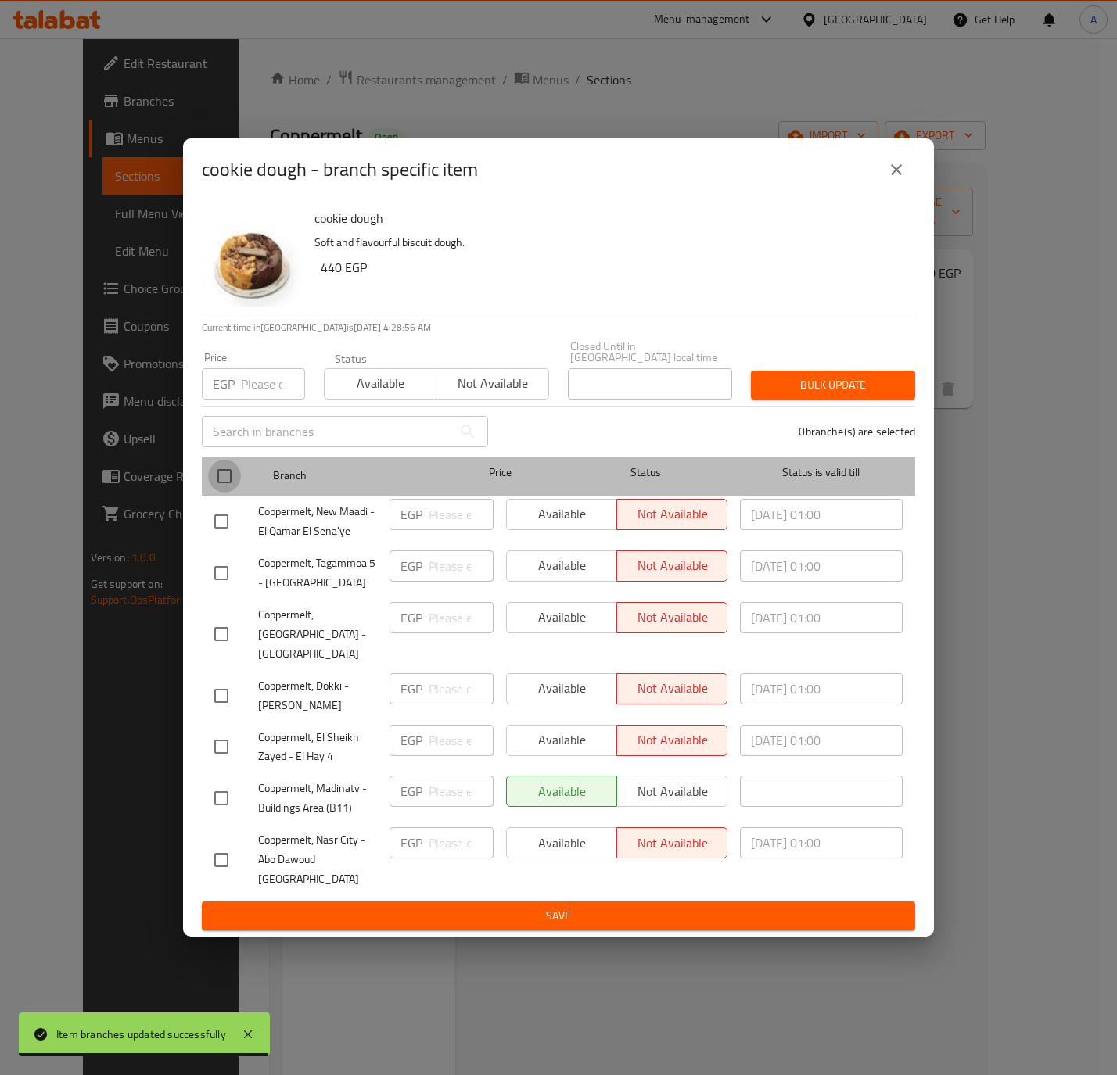
click at [210, 489] on input "checkbox" at bounding box center [224, 476] width 33 height 33
checkbox input "true"
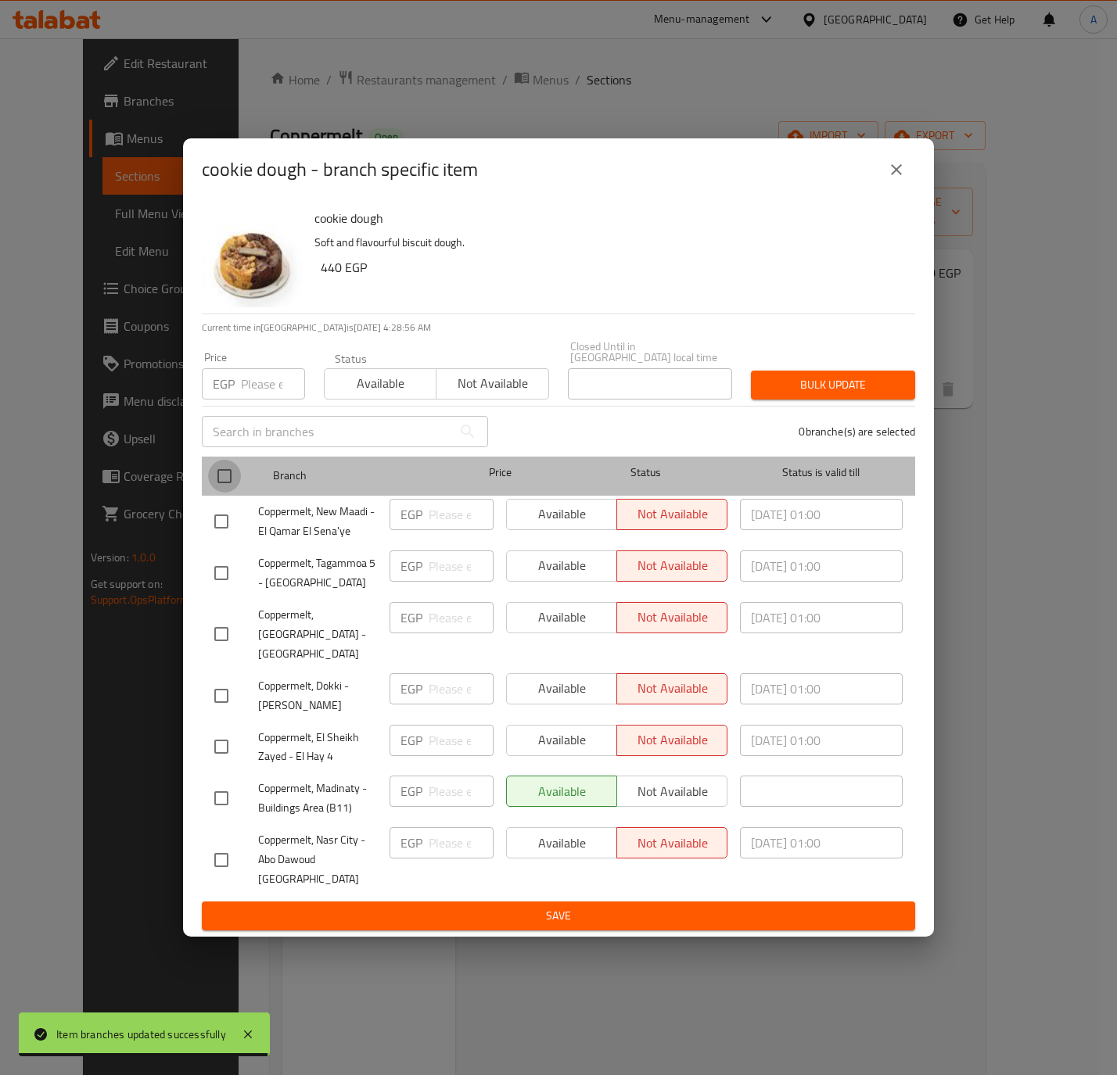
checkbox input "true"
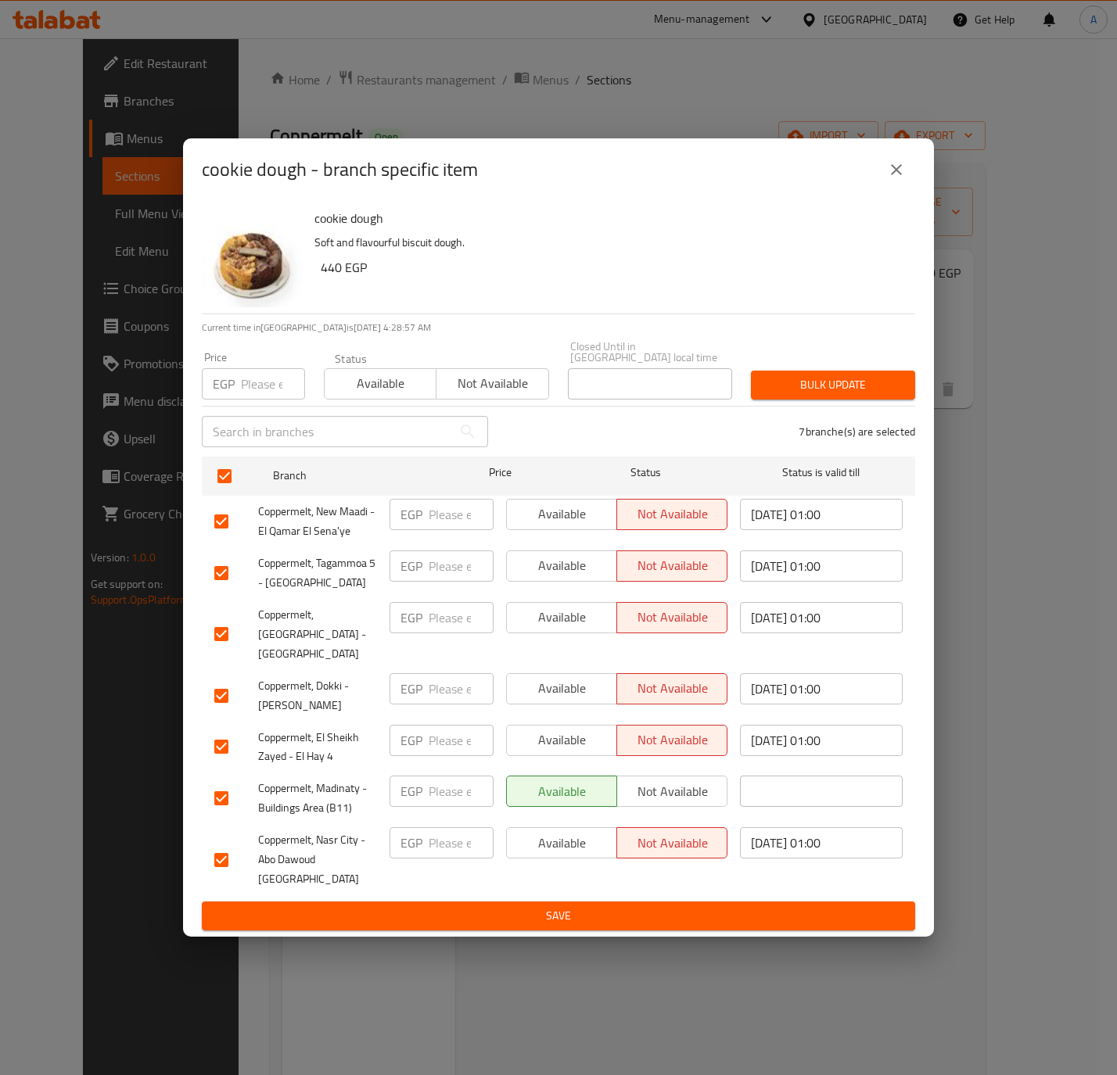
click at [256, 396] on input "number" at bounding box center [273, 383] width 64 height 31
type input "460"
click at [373, 392] on span "Available" at bounding box center [380, 383] width 99 height 23
click at [378, 395] on span "Available" at bounding box center [380, 383] width 99 height 23
click at [856, 395] on span "Bulk update" at bounding box center [832, 385] width 139 height 20
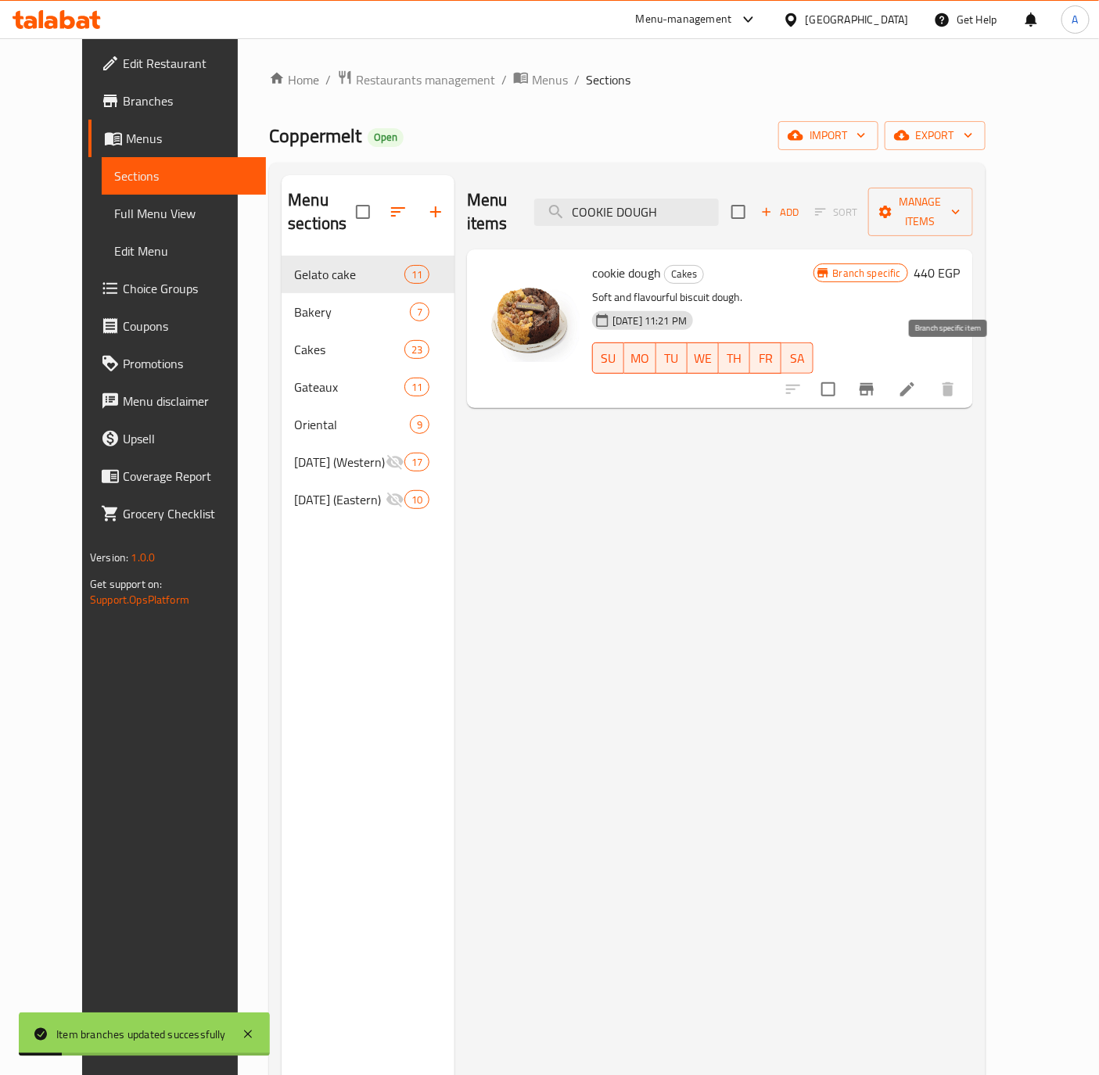
click at [873, 383] on icon "Branch-specific-item" at bounding box center [866, 389] width 14 height 13
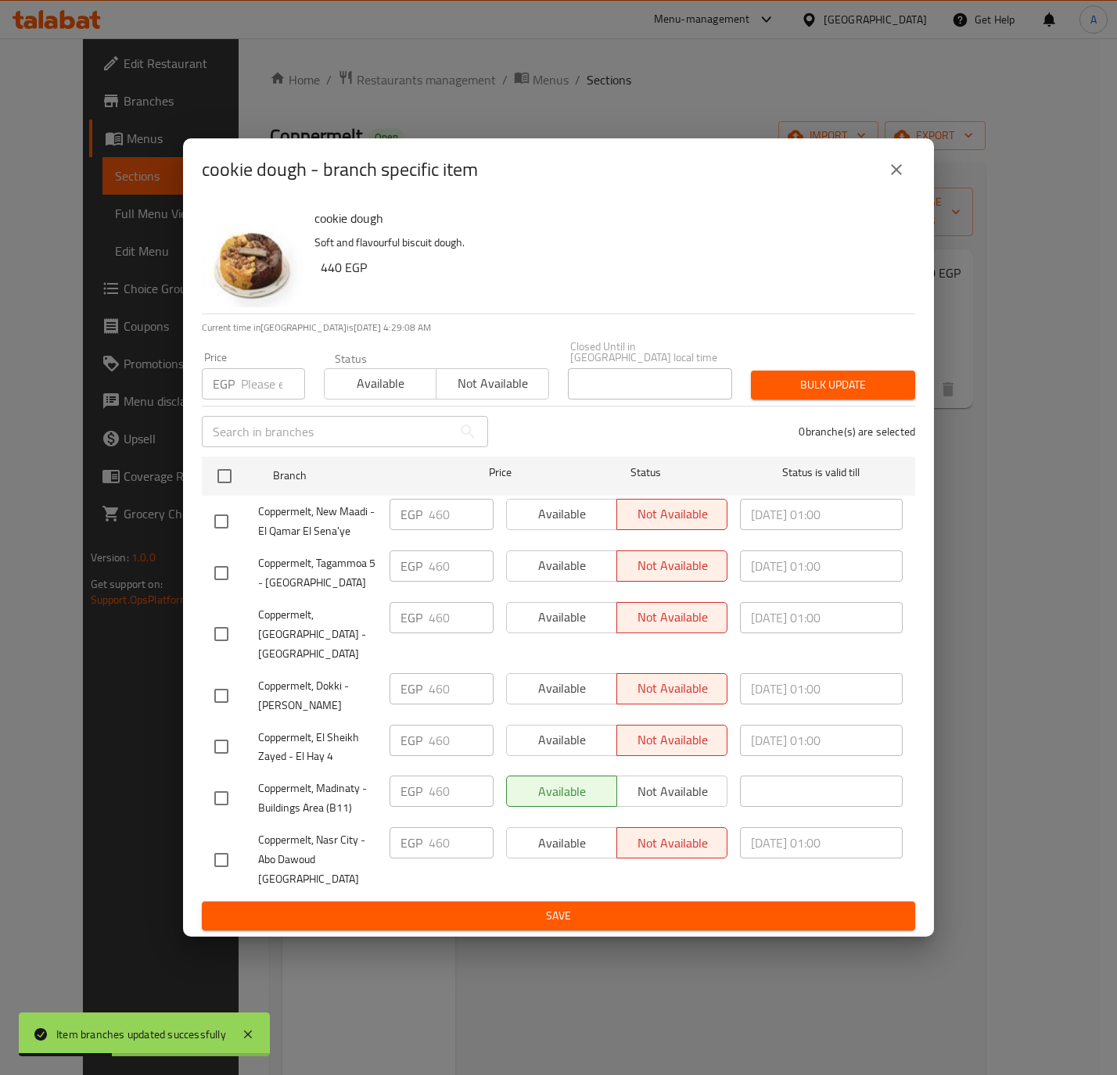
click at [888, 179] on icon "close" at bounding box center [896, 169] width 19 height 19
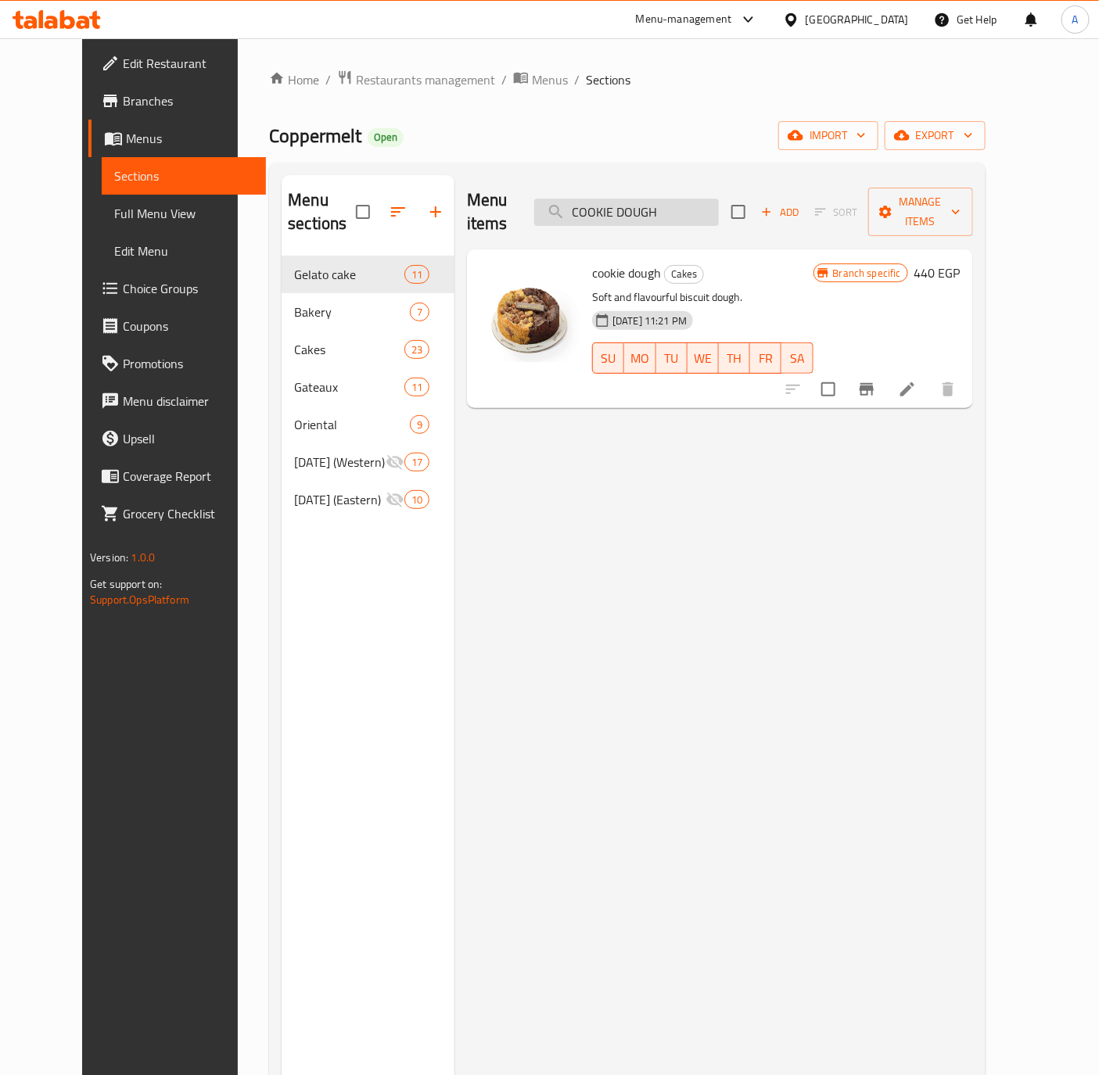
click at [716, 199] on input "COOKIE DOUGH" at bounding box center [626, 212] width 185 height 27
paste input "LASSICBROWNIES"
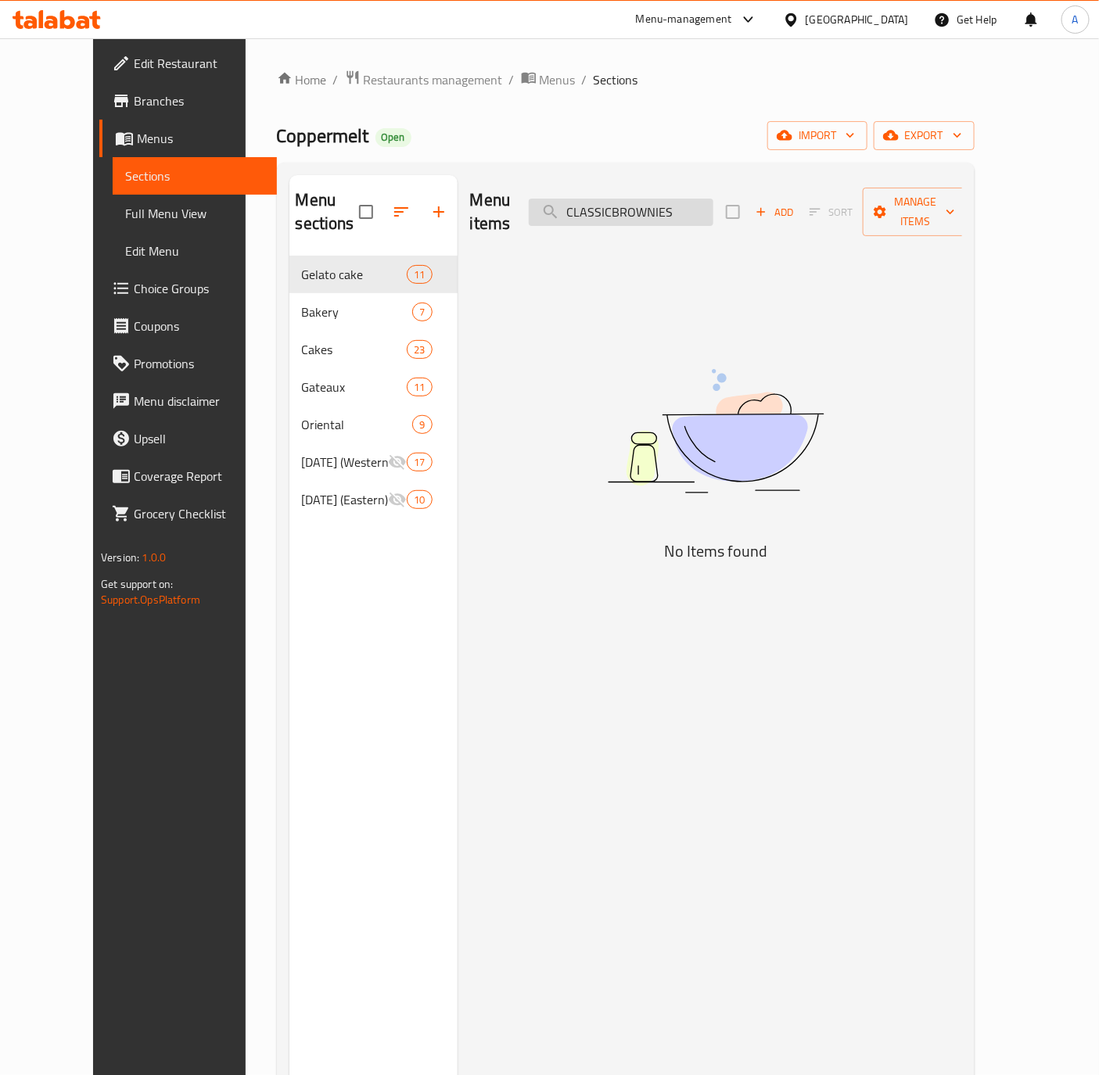
click at [653, 199] on input "CLASSICBROWNIES" at bounding box center [621, 212] width 185 height 27
click at [645, 199] on input "CLASSICBROWNIES" at bounding box center [621, 212] width 185 height 27
click at [713, 199] on input "CLASSIC BROWNIES" at bounding box center [621, 212] width 185 height 27
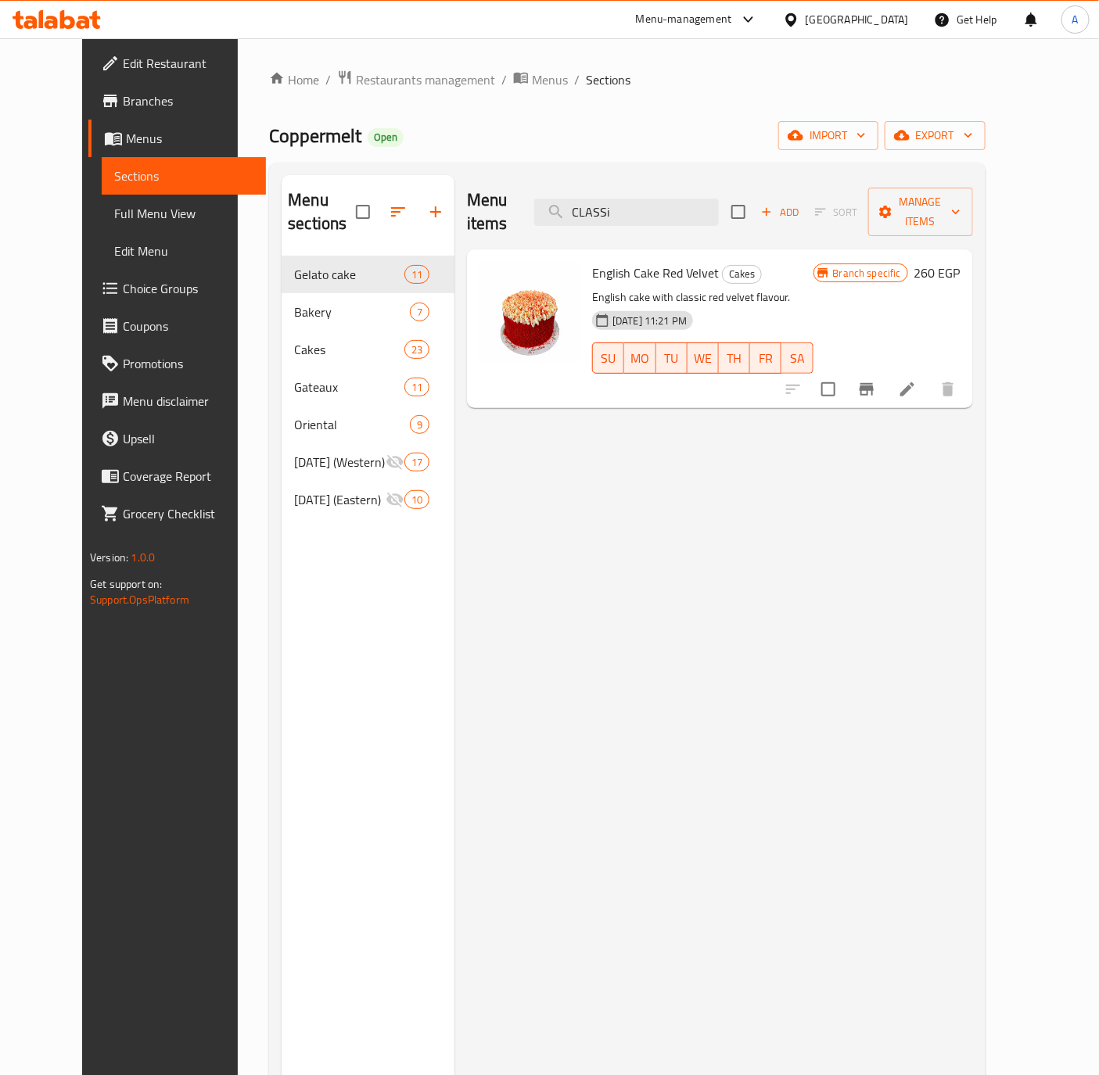
type input "CLASSic"
click at [655, 199] on input "CLASSic" at bounding box center [626, 212] width 185 height 27
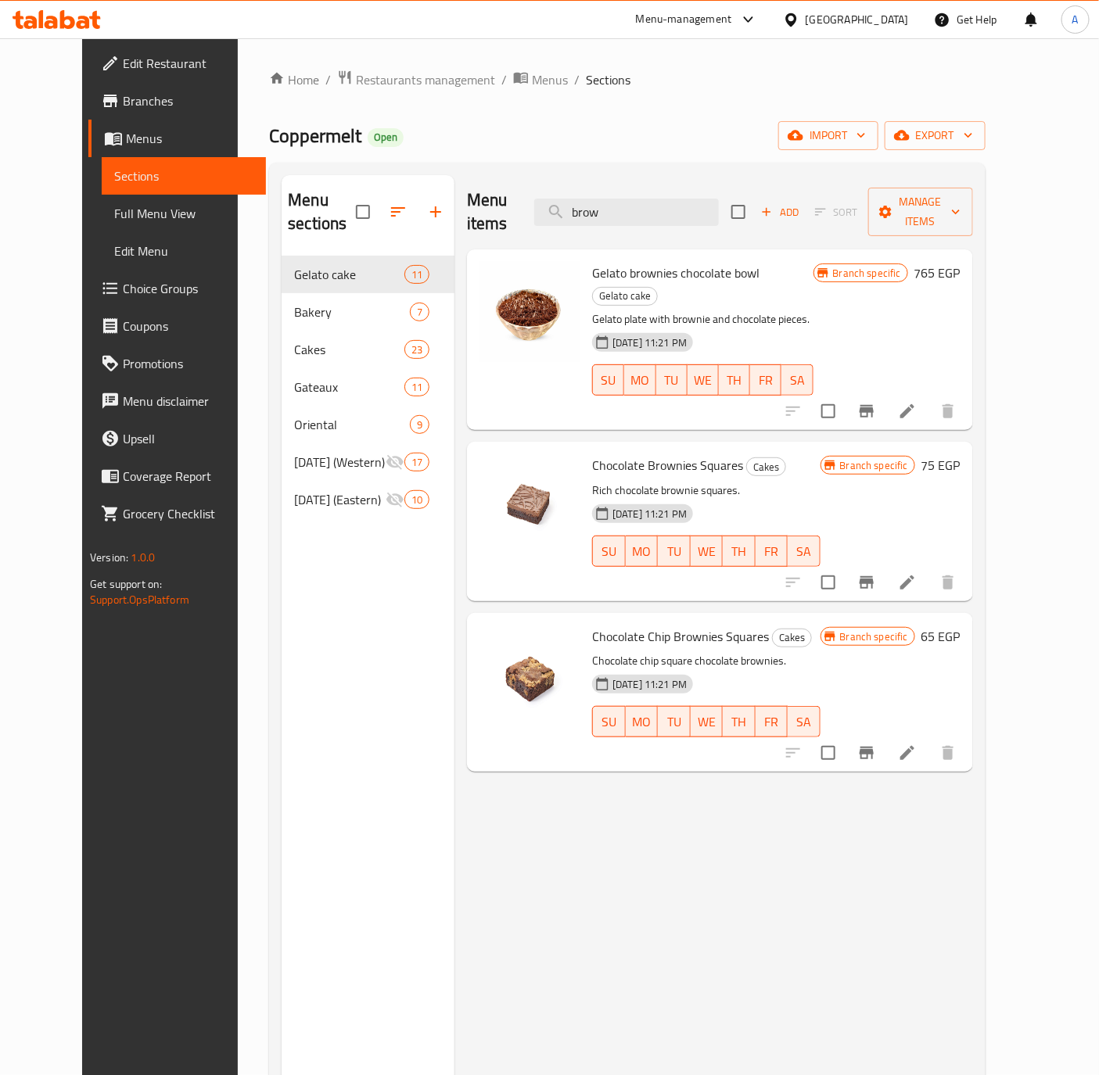
type input "brow"
click at [282, 740] on div "Menu sections Gelato cake 11 Bakery 7 Cakes 23 Gateaux 11 Oriental 9 [DATE] (We…" at bounding box center [368, 712] width 173 height 1075
drag, startPoint x: 401, startPoint y: 871, endPoint x: 401, endPoint y: 857, distance: 14.1
click at [401, 871] on div "Menu sections Gelato cake 11 Bakery 7 Cakes 23 Gateaux 11 Oriental 9 [DATE] (We…" at bounding box center [368, 712] width 173 height 1075
click at [973, 132] on span "export" at bounding box center [935, 136] width 76 height 20
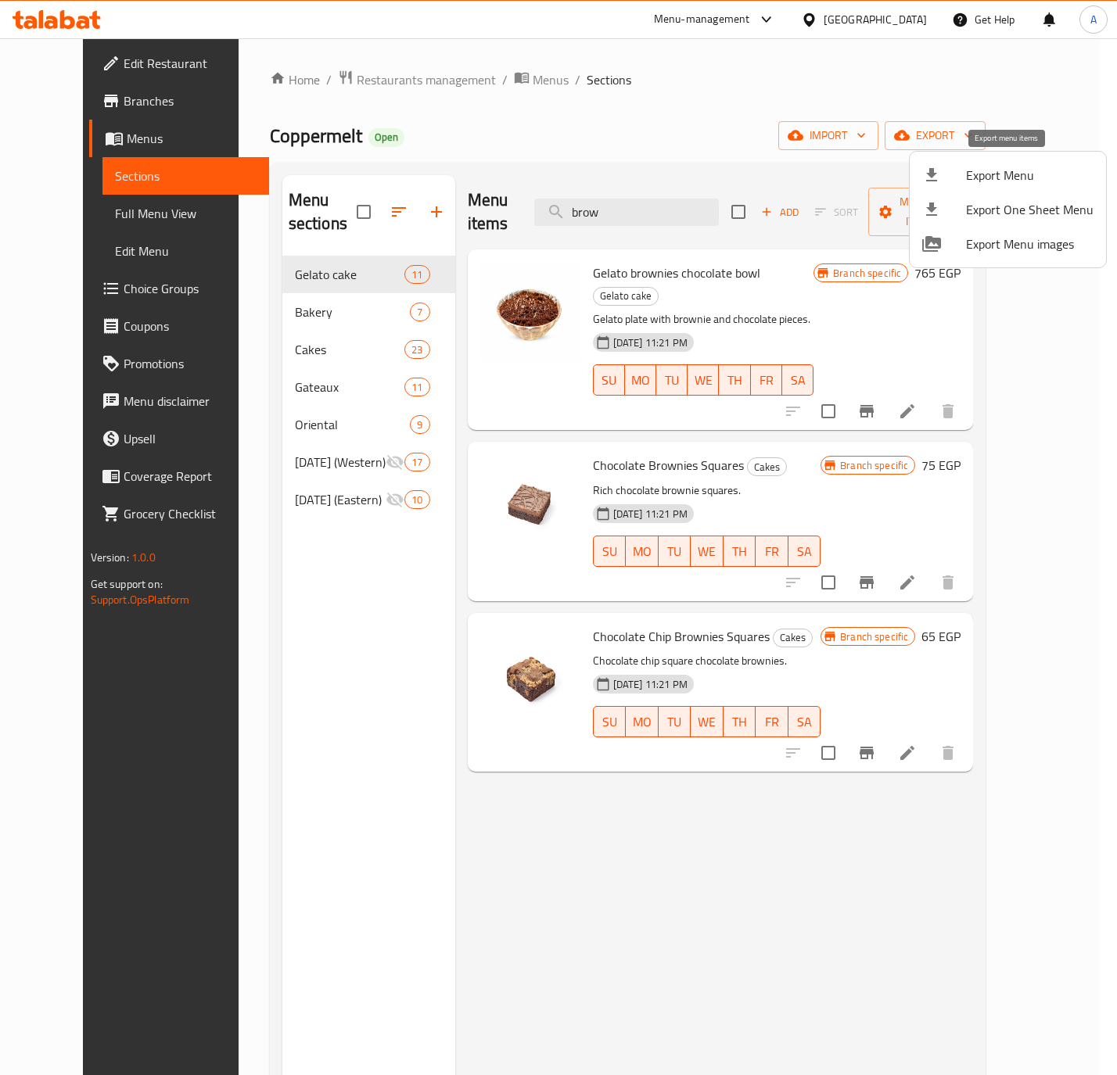
click at [959, 181] on div at bounding box center [944, 175] width 44 height 19
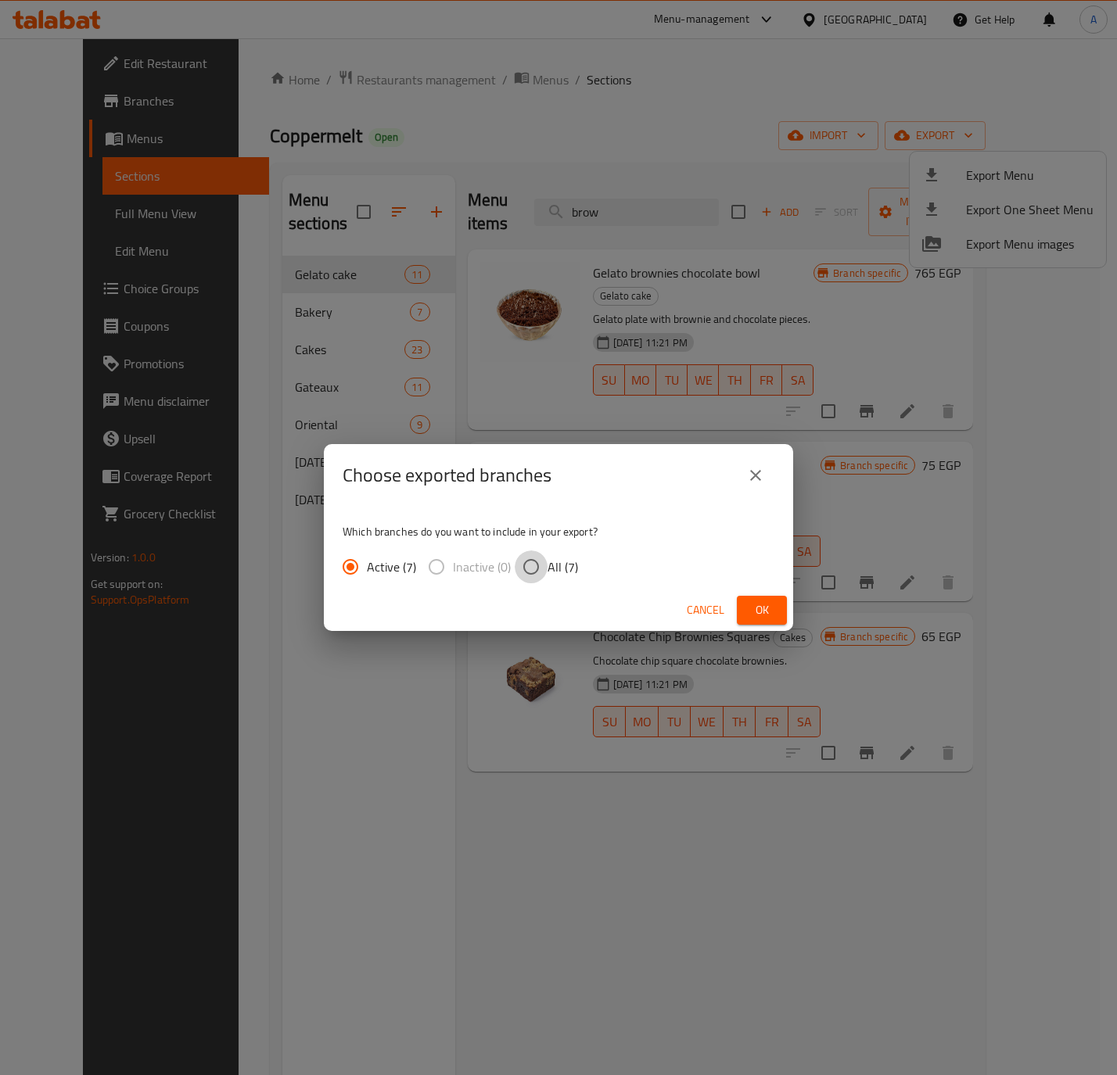
click at [521, 565] on input "All (7)" at bounding box center [531, 567] width 33 height 33
radio input "true"
click at [756, 603] on span "Ok" at bounding box center [761, 611] width 25 height 20
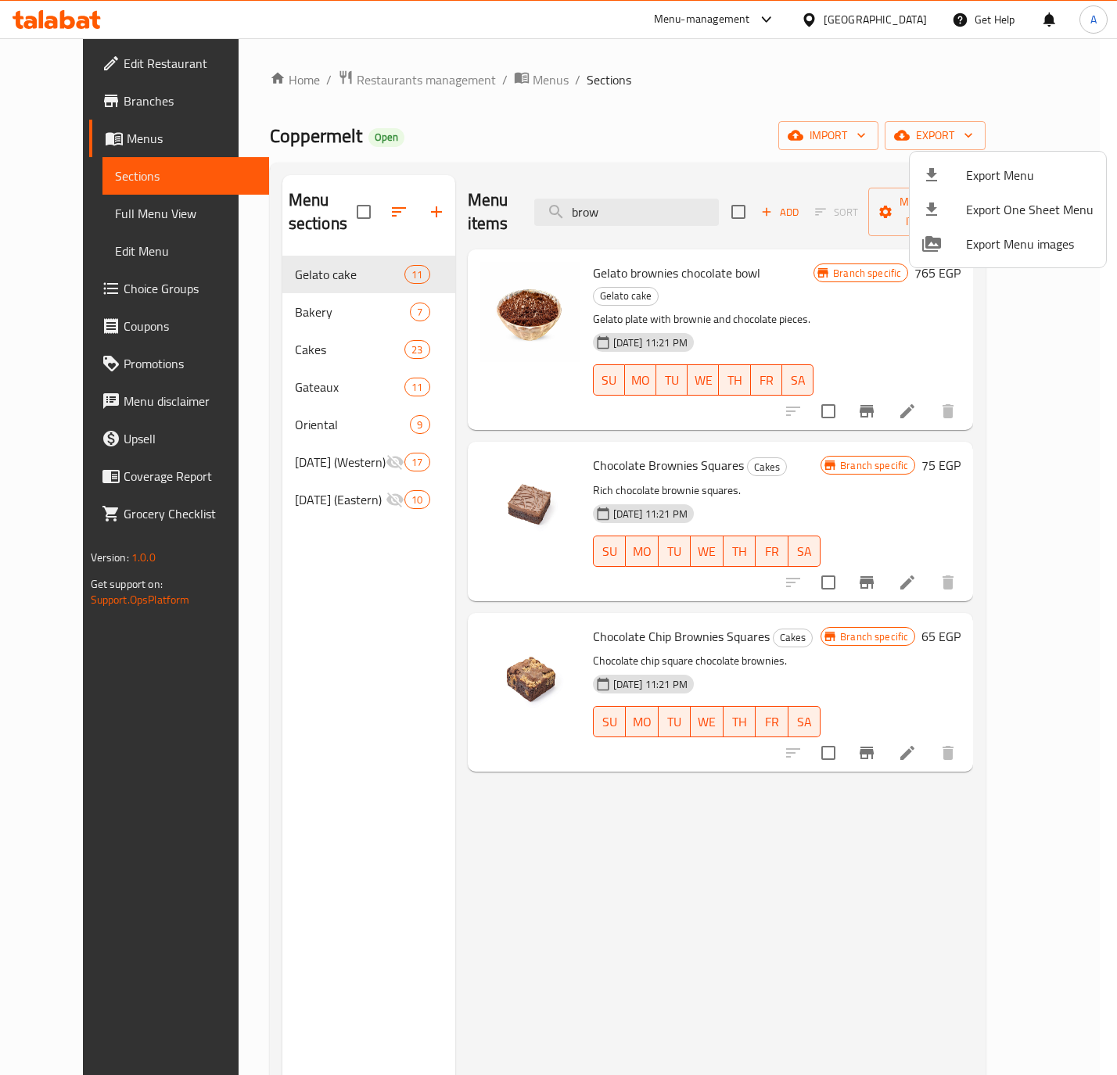
click at [486, 84] on div at bounding box center [558, 537] width 1117 height 1075
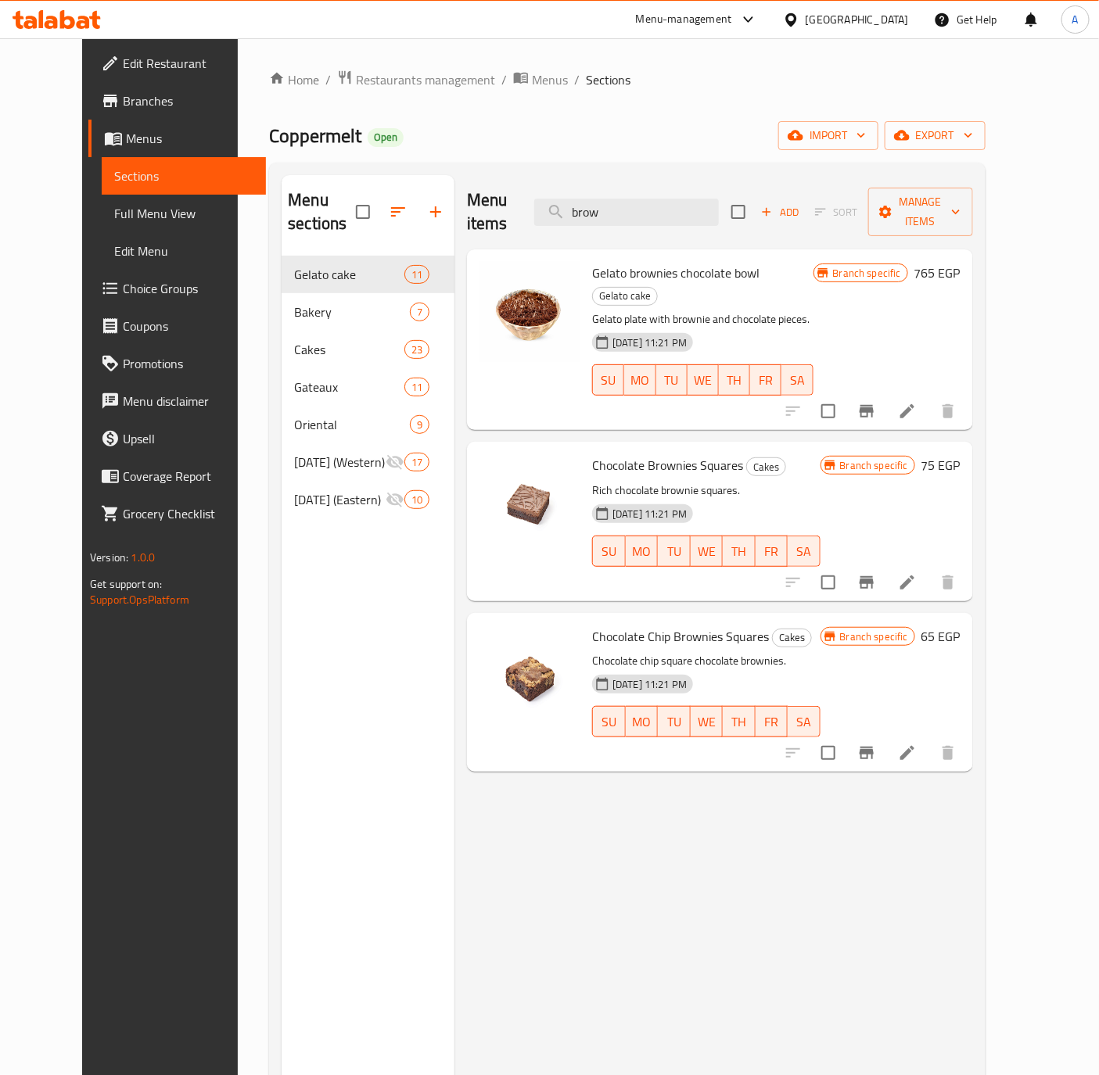
click at [123, 106] on span "Branches" at bounding box center [188, 100] width 131 height 19
